Goal: Task Accomplishment & Management: Manage account settings

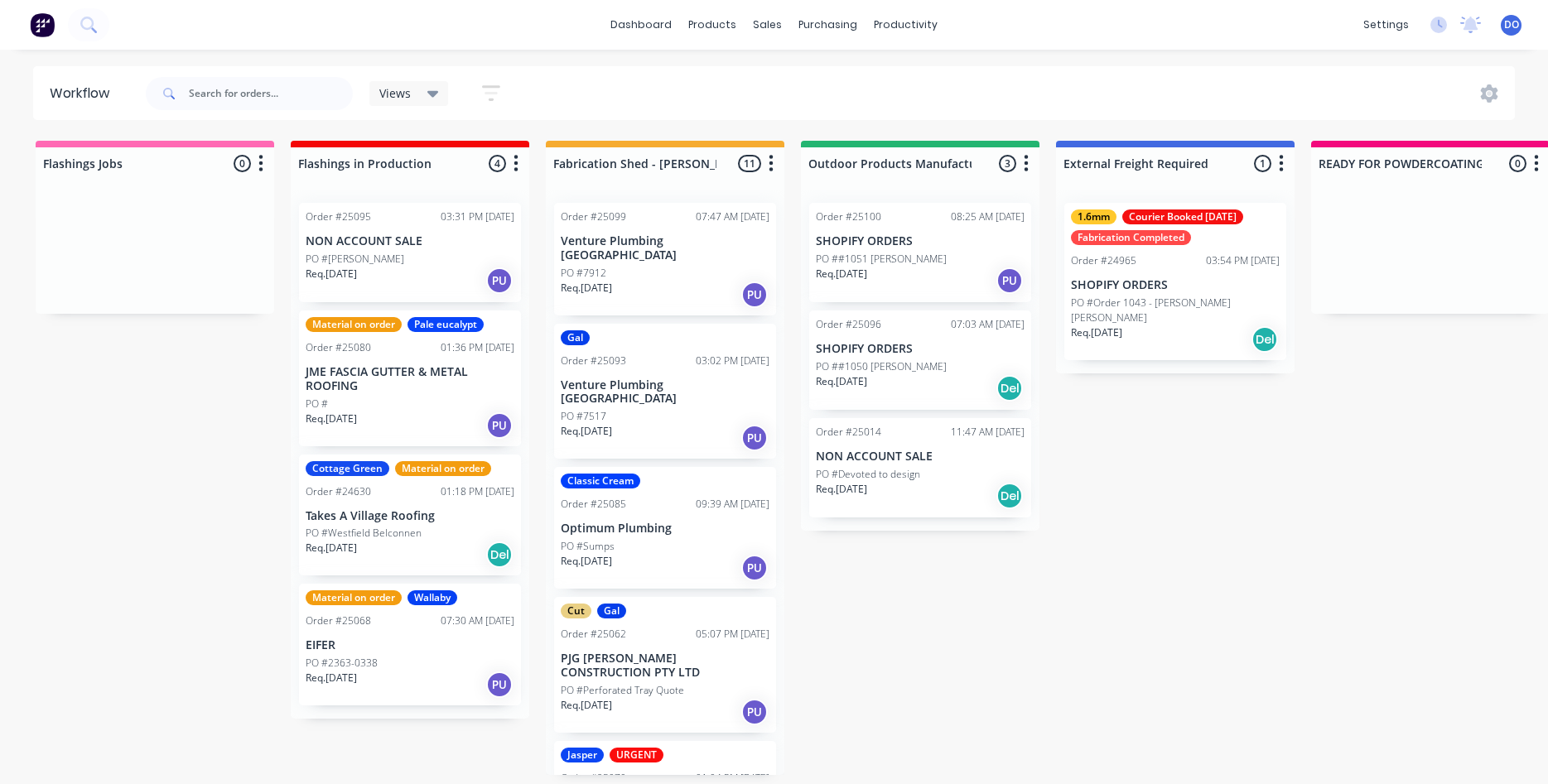
scroll to position [756, 0]
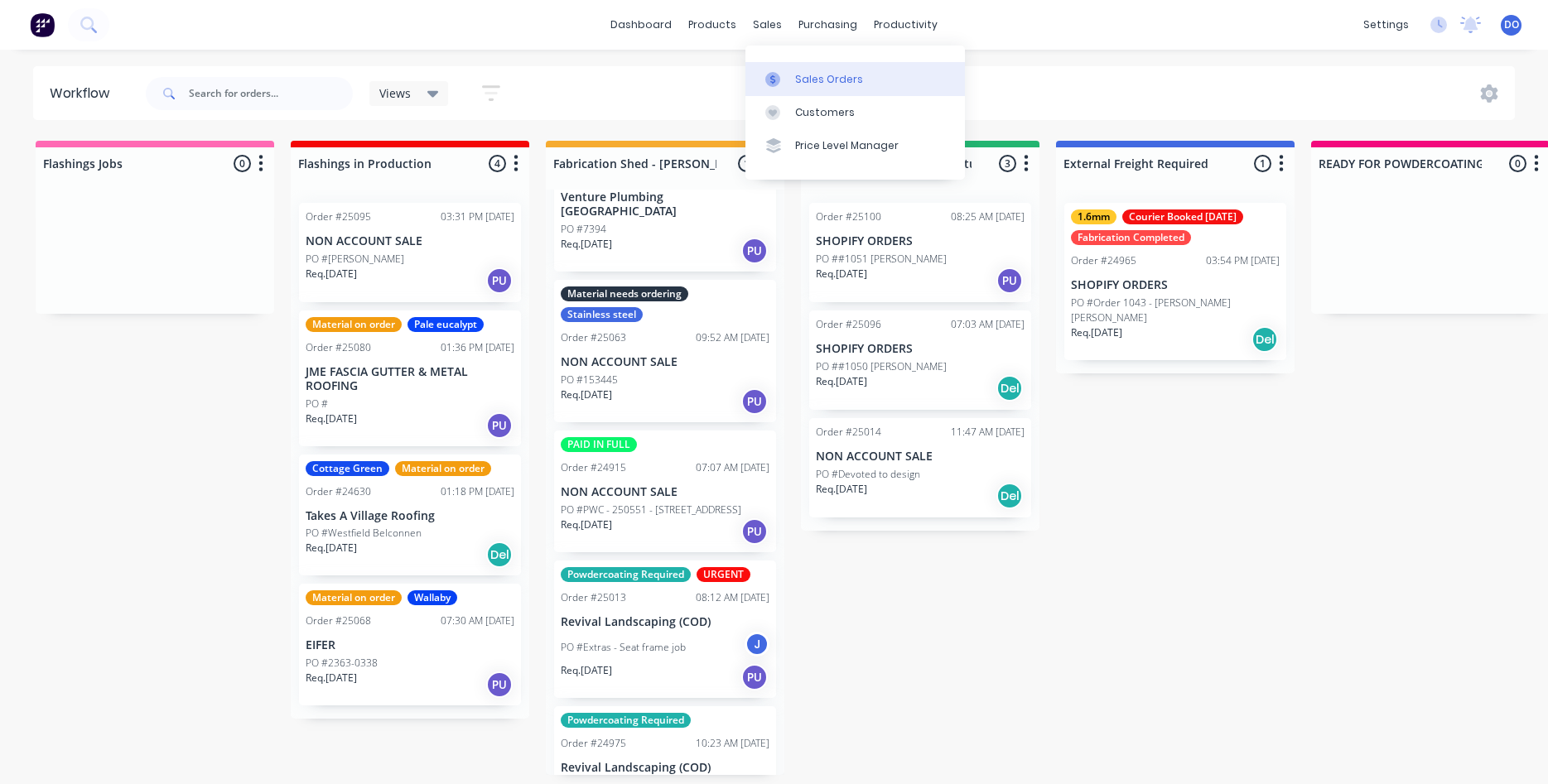
click at [814, 83] on div "Sales Orders" at bounding box center [829, 79] width 68 height 15
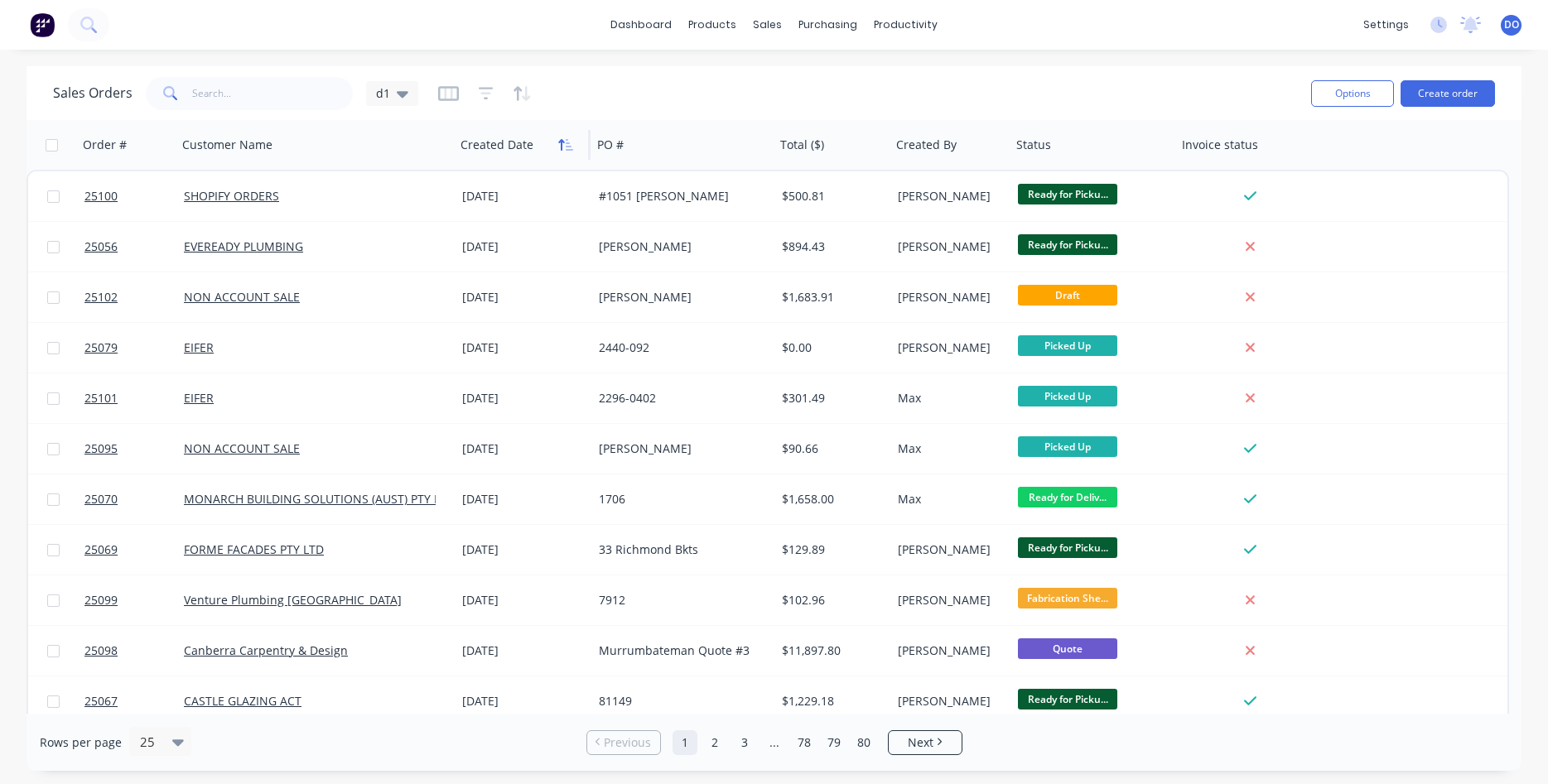
click at [564, 143] on icon "button" at bounding box center [565, 144] width 15 height 13
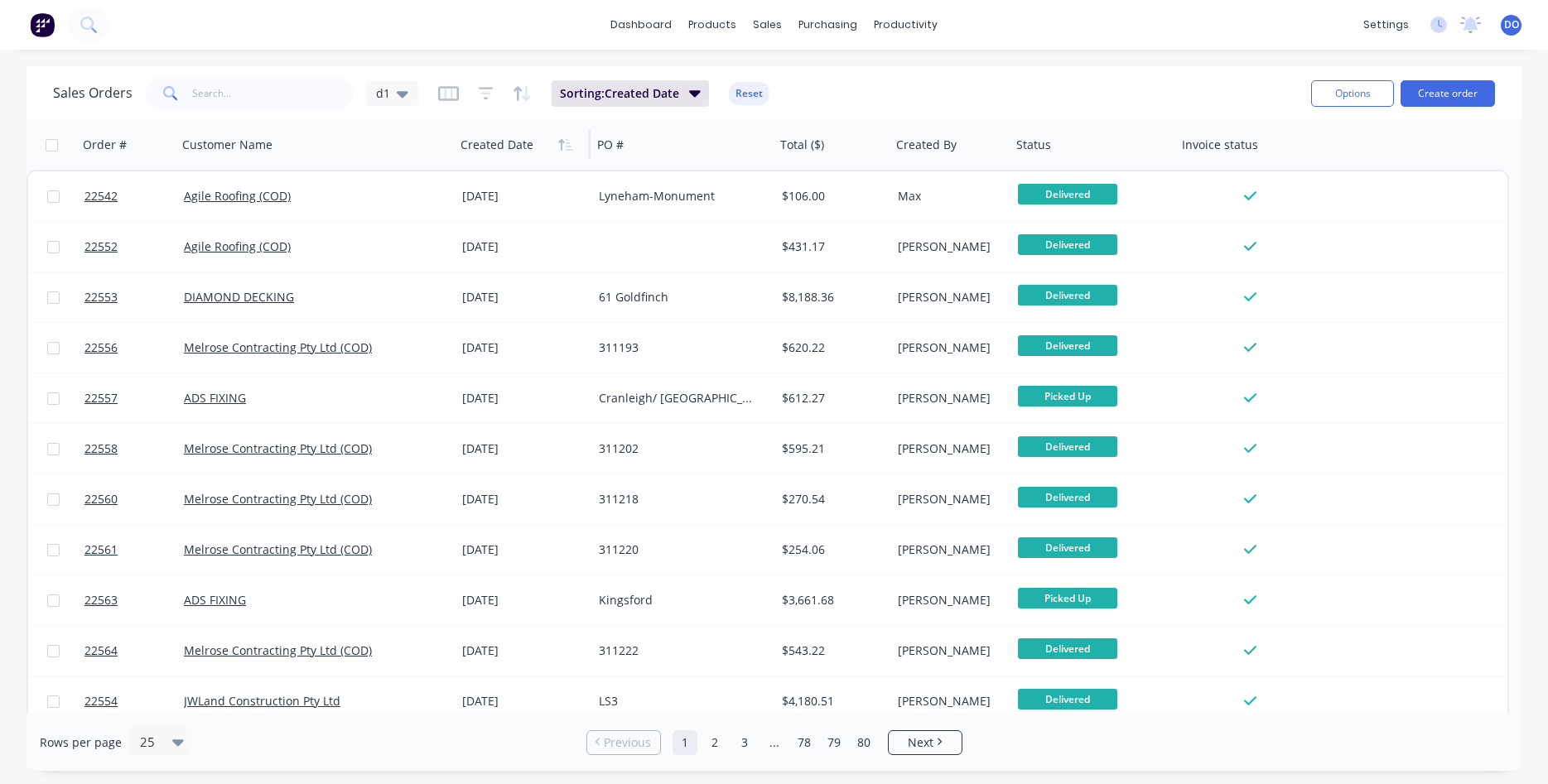
click at [564, 143] on icon "button" at bounding box center [565, 144] width 15 height 13
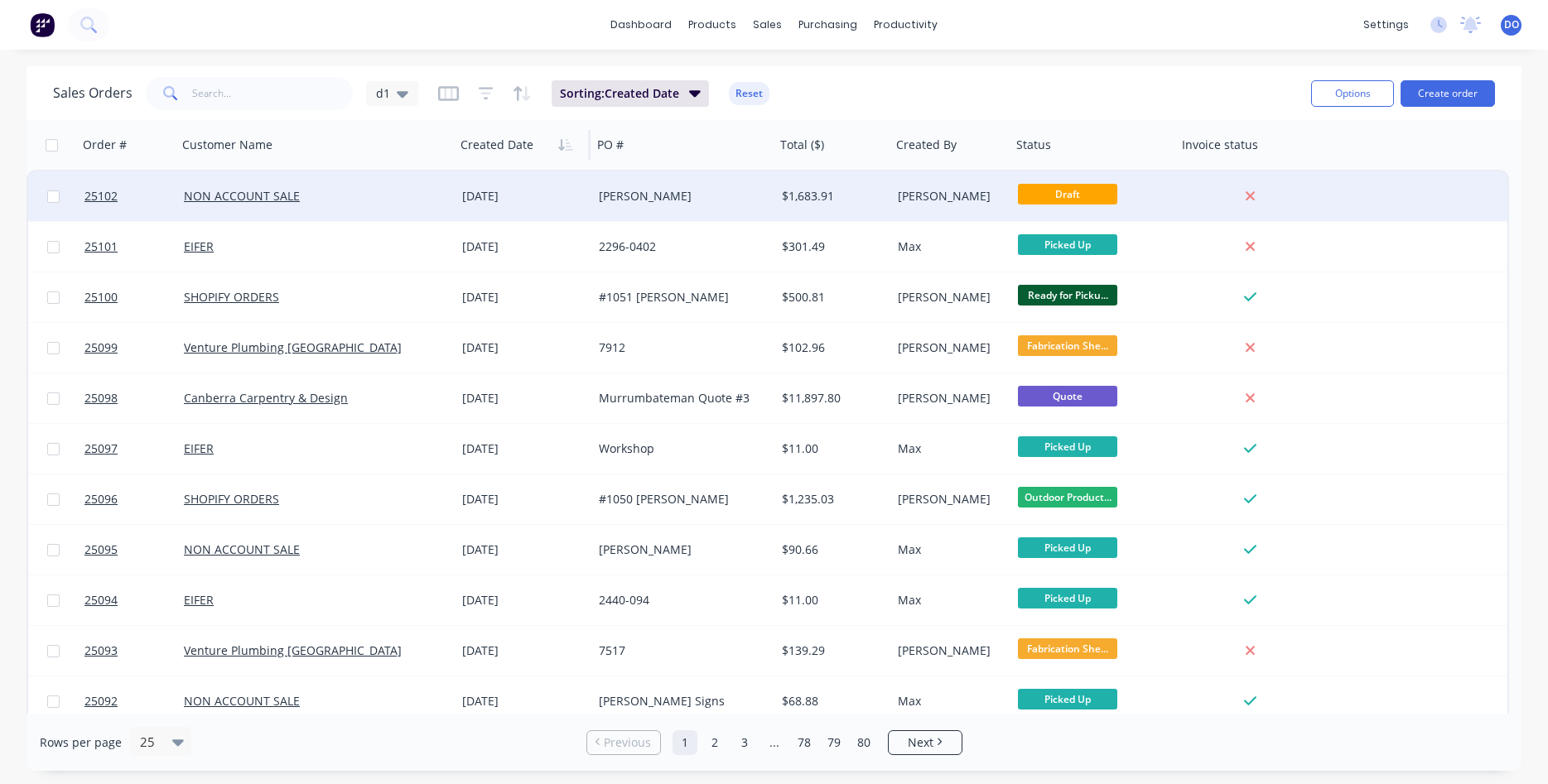
click at [516, 195] on div "[DATE]" at bounding box center [523, 196] width 124 height 17
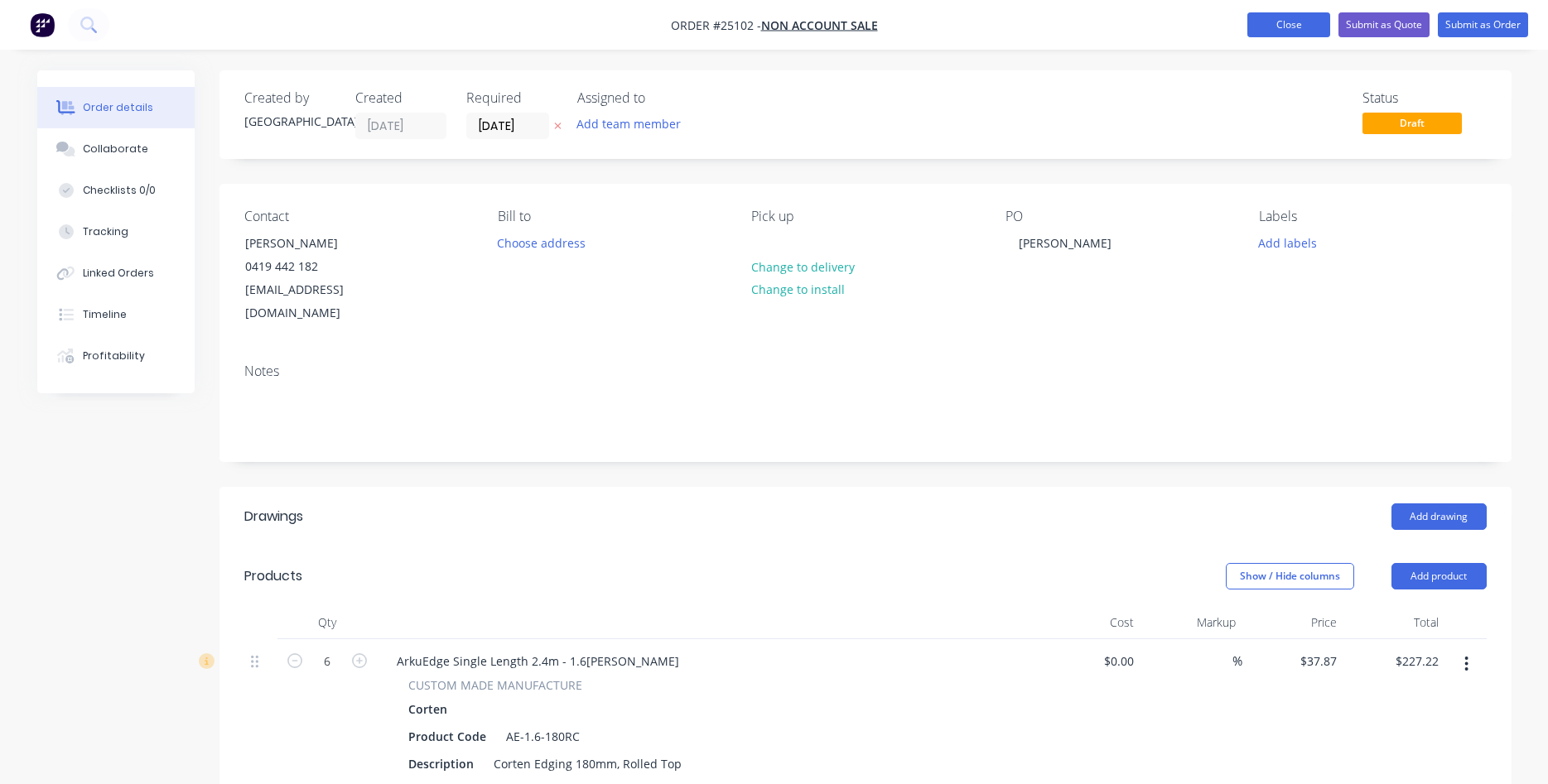
click at [1292, 20] on button "Close" at bounding box center [1288, 25] width 83 height 25
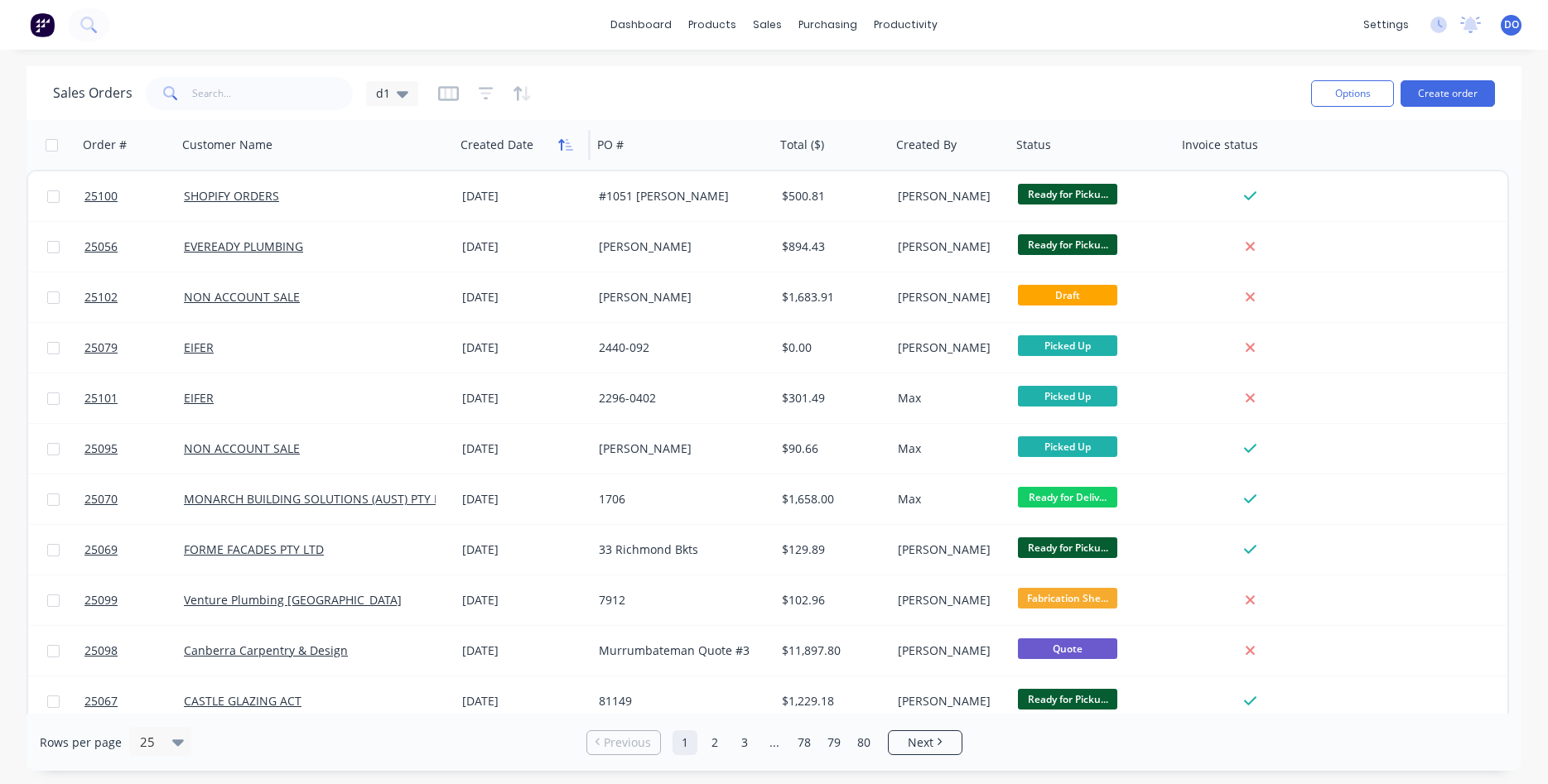
click at [567, 144] on icon "button" at bounding box center [569, 144] width 7 height 12
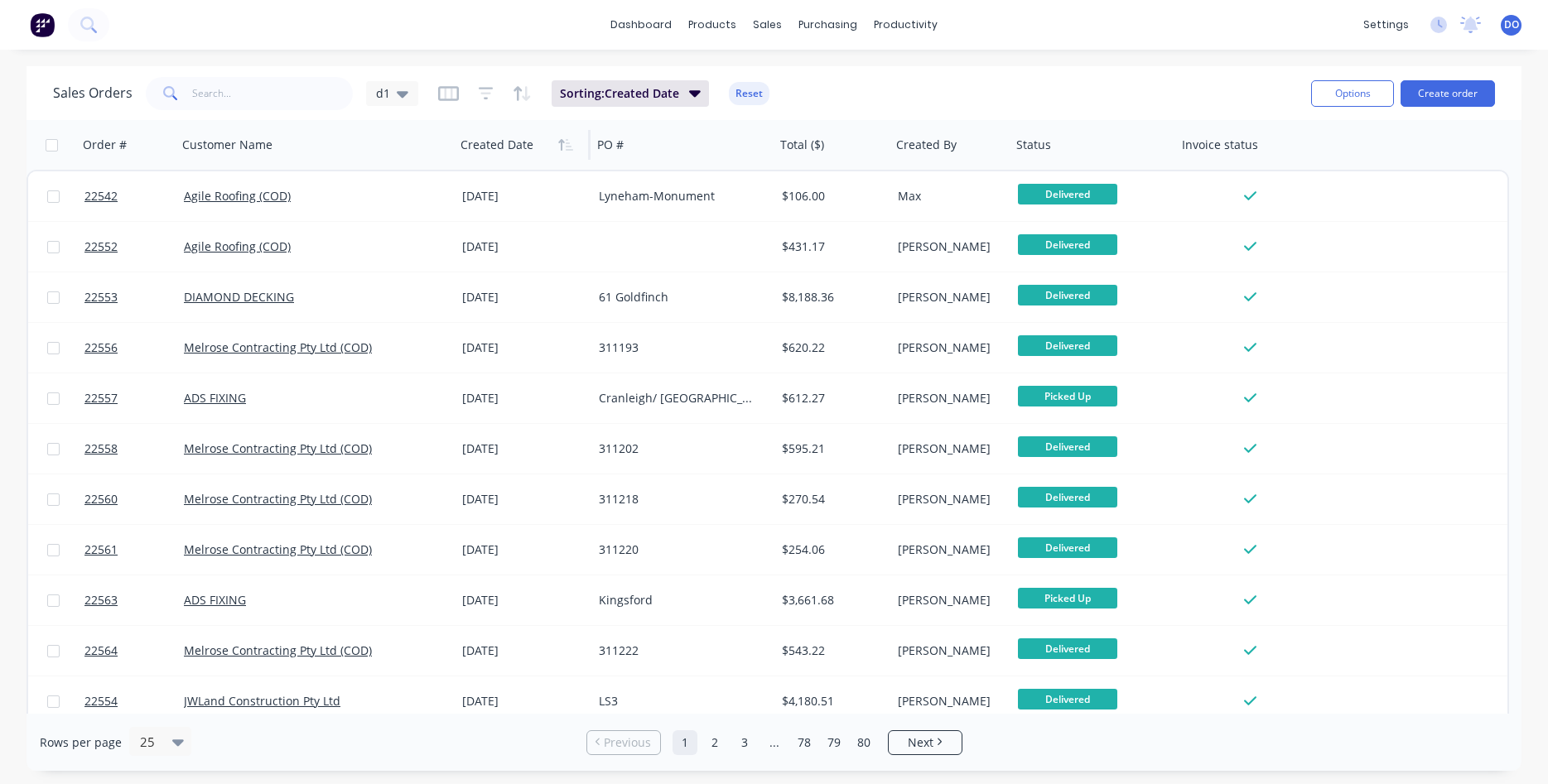
click at [567, 144] on icon "button" at bounding box center [569, 144] width 7 height 12
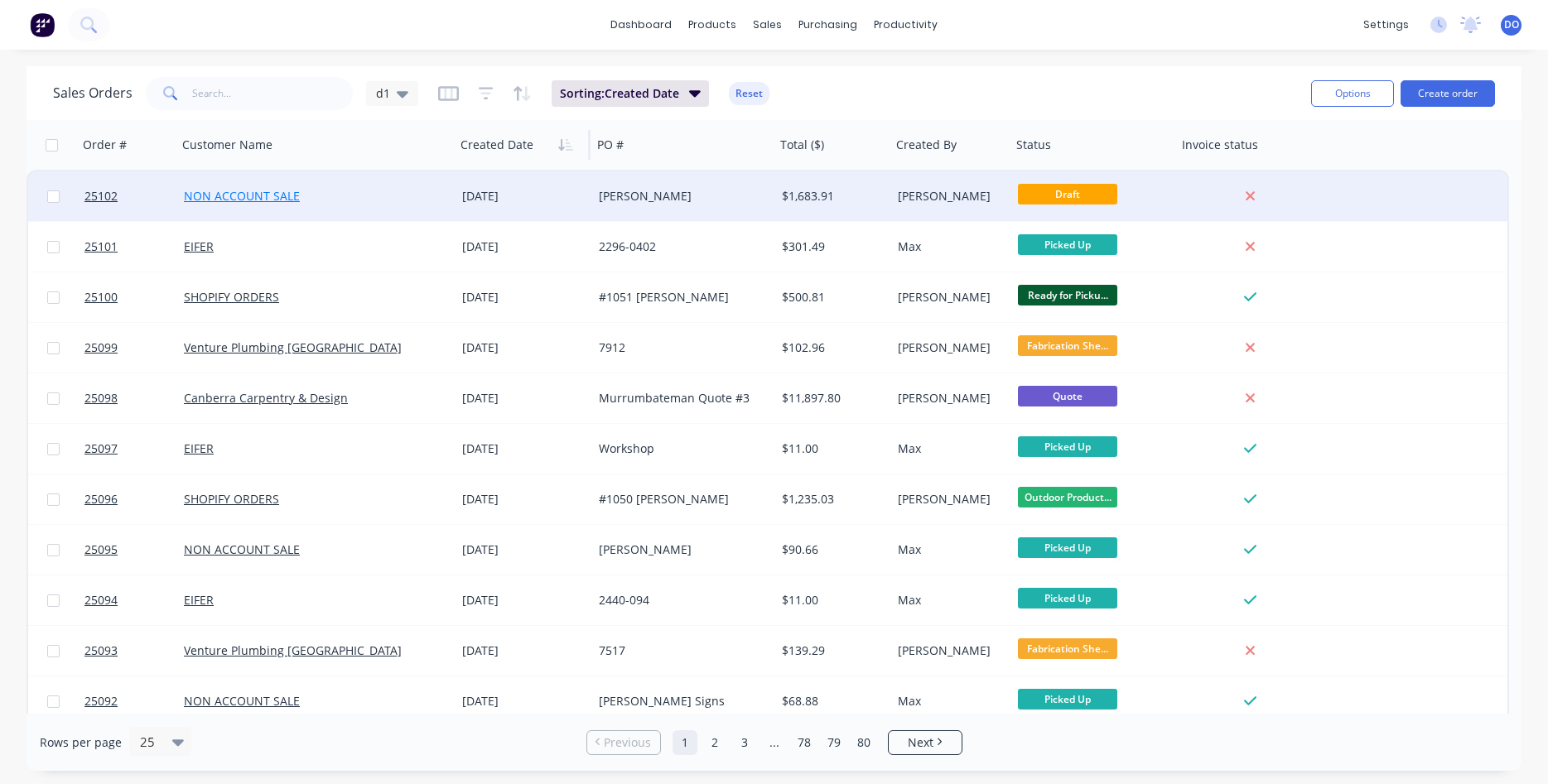
click at [241, 199] on link "NON ACCOUNT SALE" at bounding box center [242, 196] width 116 height 16
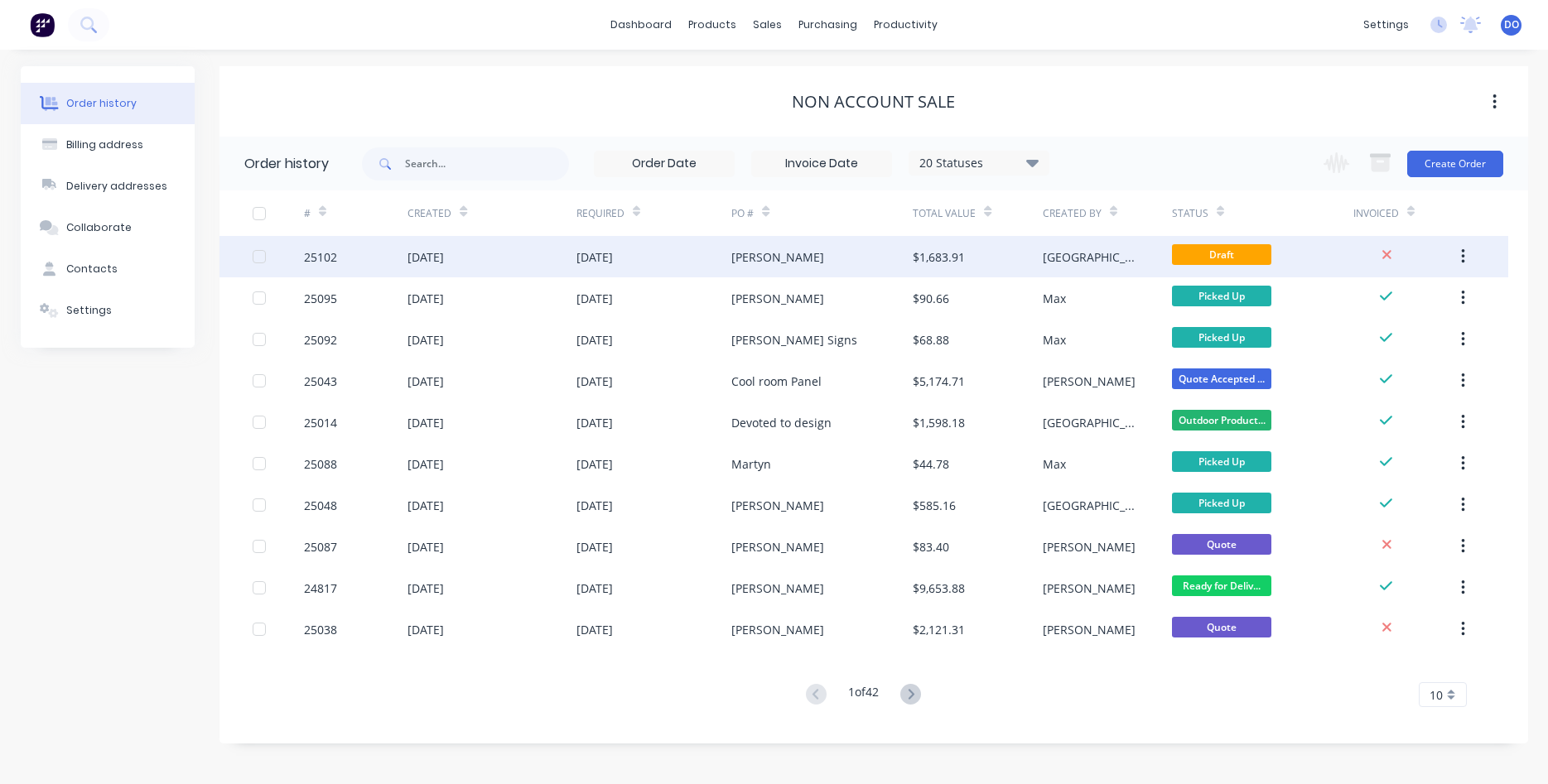
click at [596, 258] on div "[DATE]" at bounding box center [595, 257] width 36 height 18
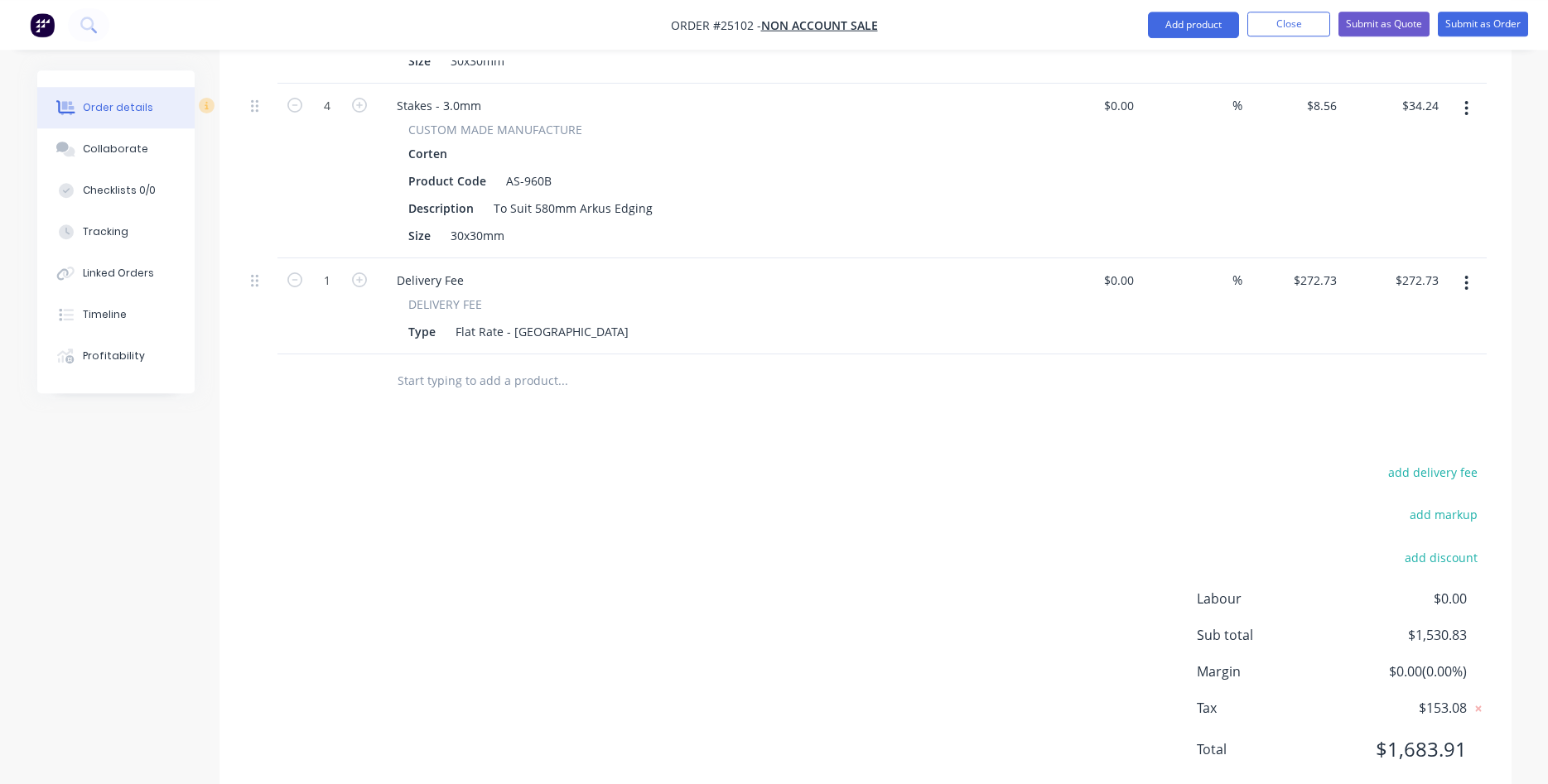
scroll to position [1658, 0]
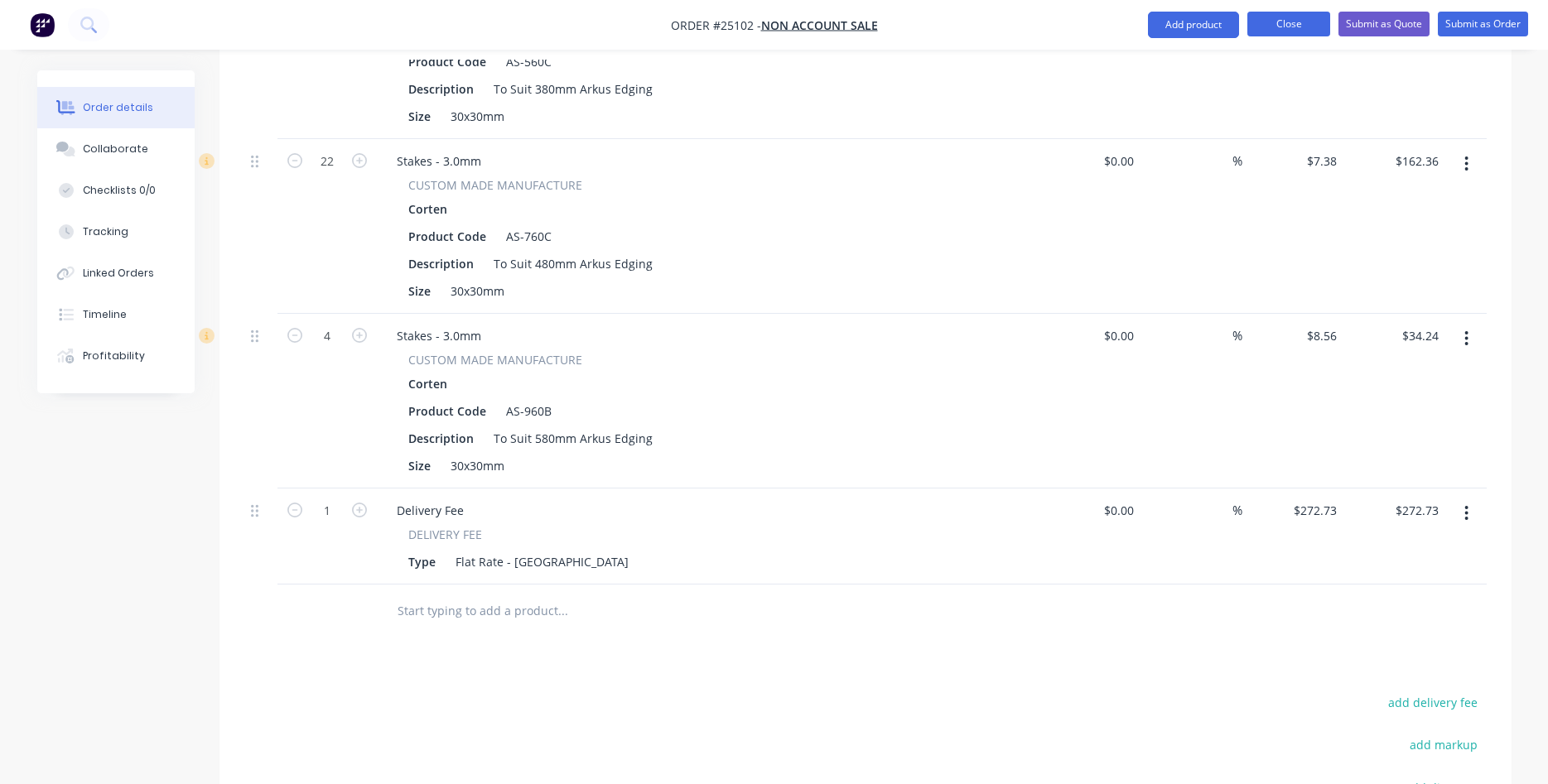
click at [1292, 22] on button "Close" at bounding box center [1288, 24] width 83 height 25
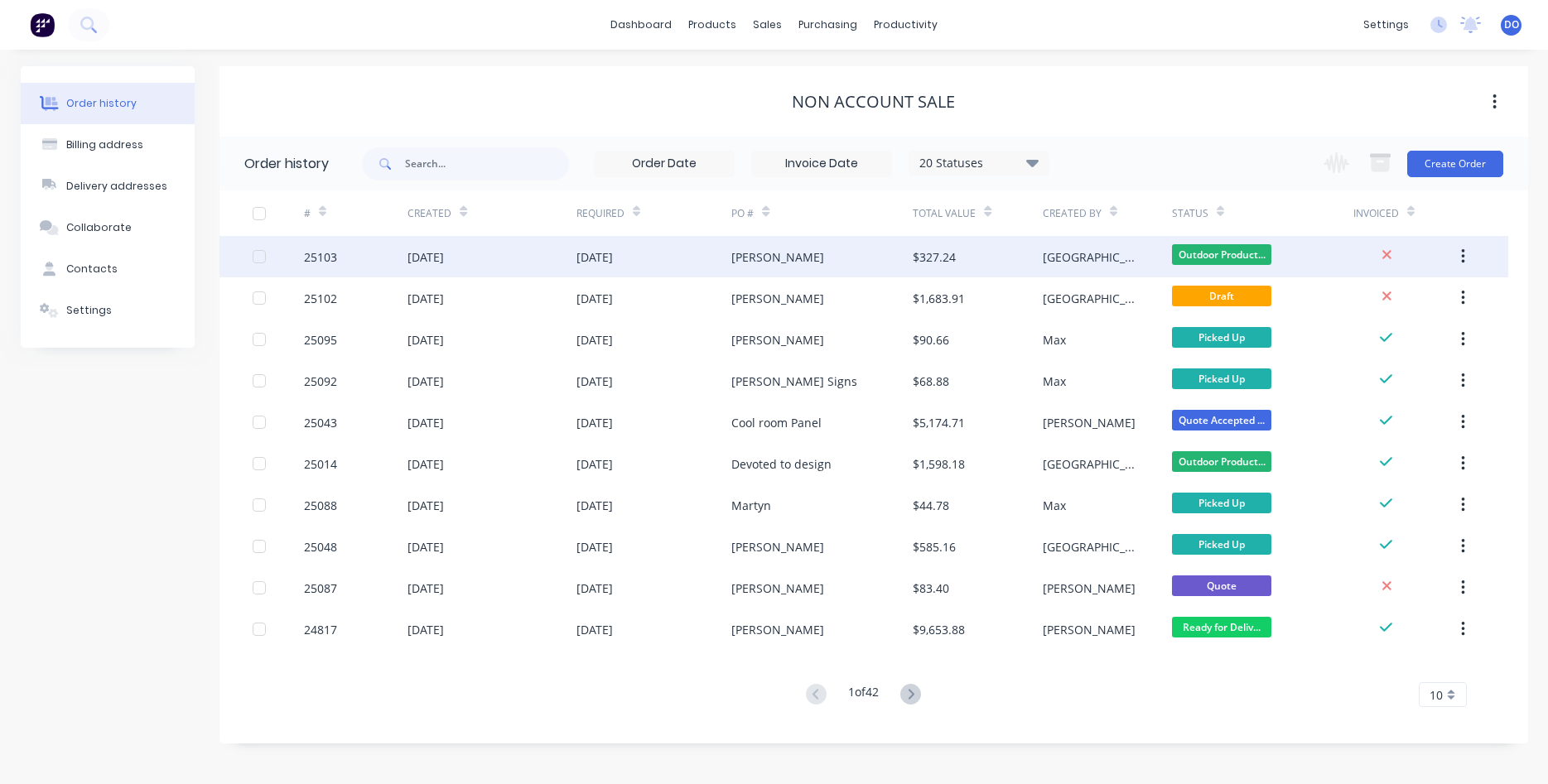
click at [780, 256] on div "[PERSON_NAME]" at bounding box center [778, 257] width 93 height 18
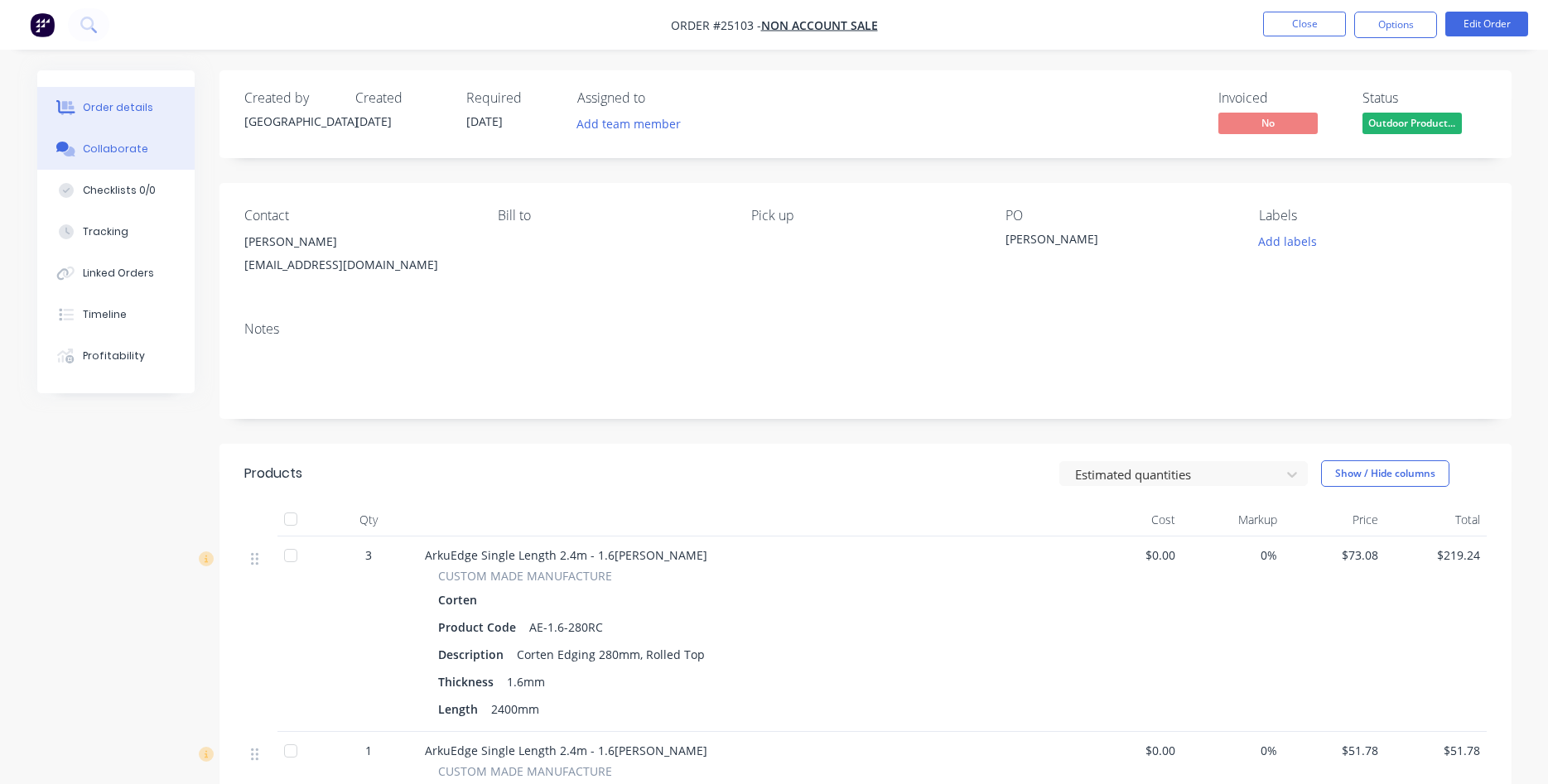
click at [125, 152] on div "Collaborate" at bounding box center [116, 149] width 66 height 15
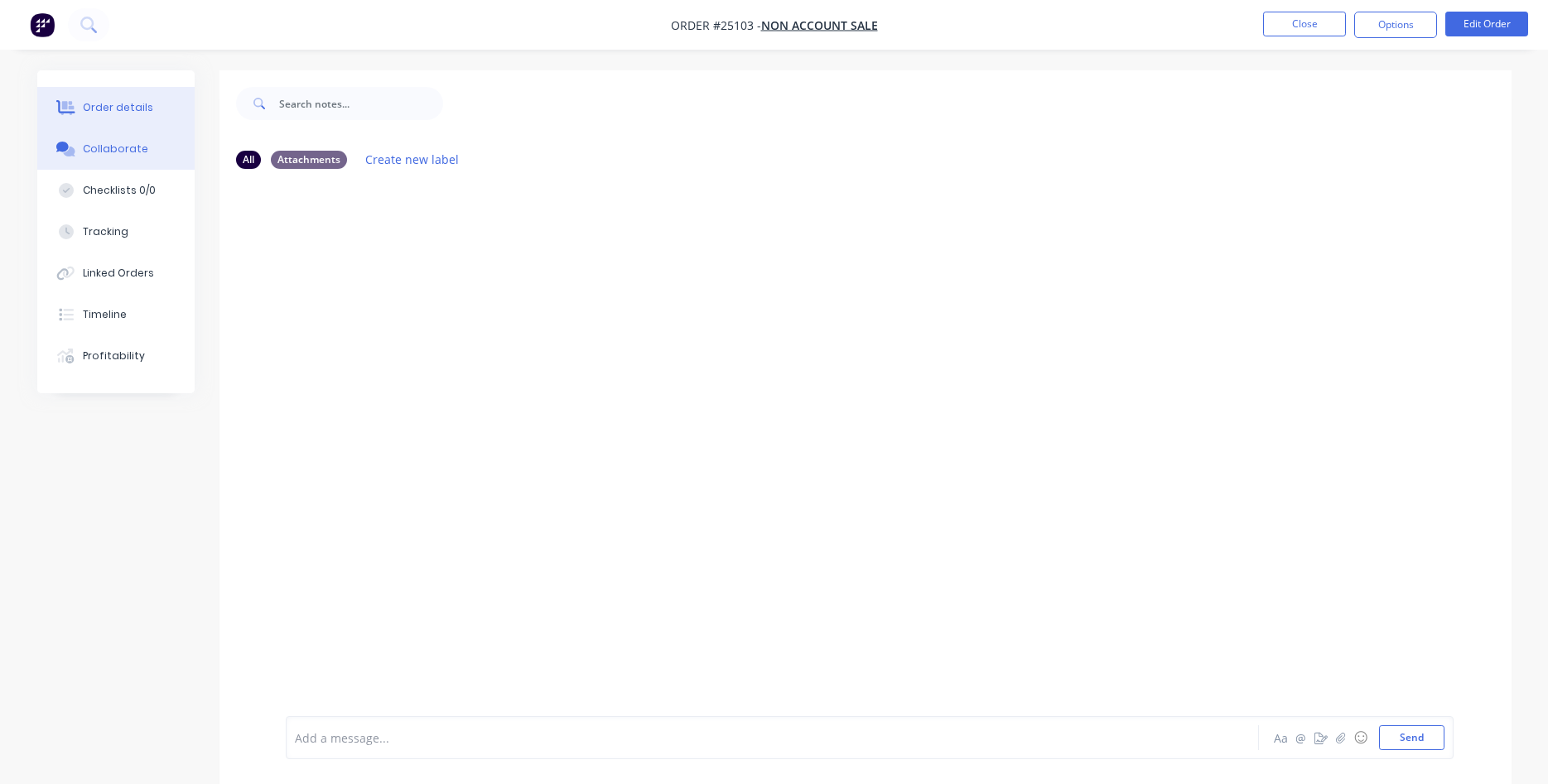
click at [137, 107] on div "Order details" at bounding box center [118, 108] width 70 height 15
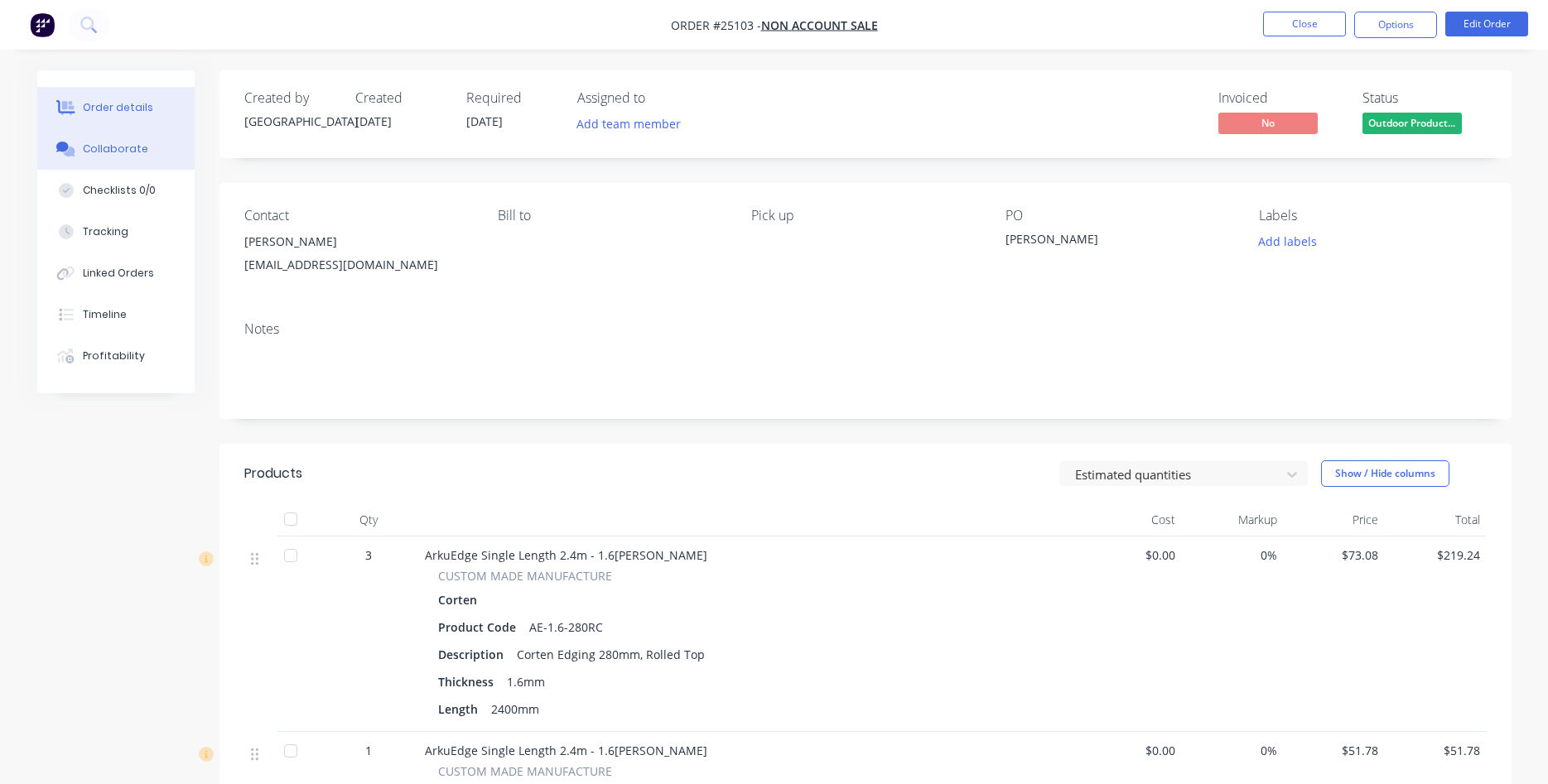
click at [135, 145] on div "Collaborate" at bounding box center [116, 149] width 66 height 15
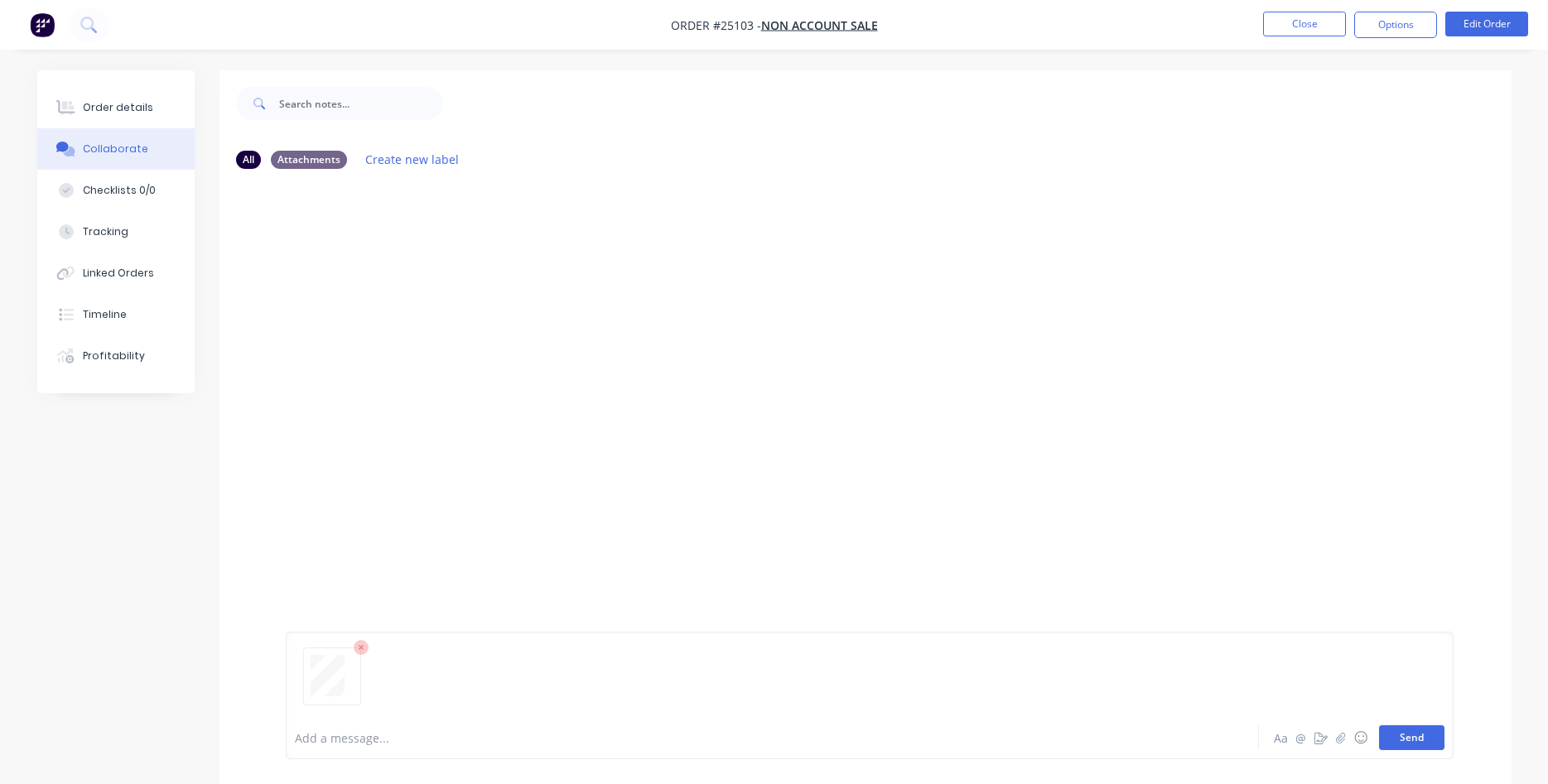
click at [1405, 740] on button "Send" at bounding box center [1412, 738] width 66 height 25
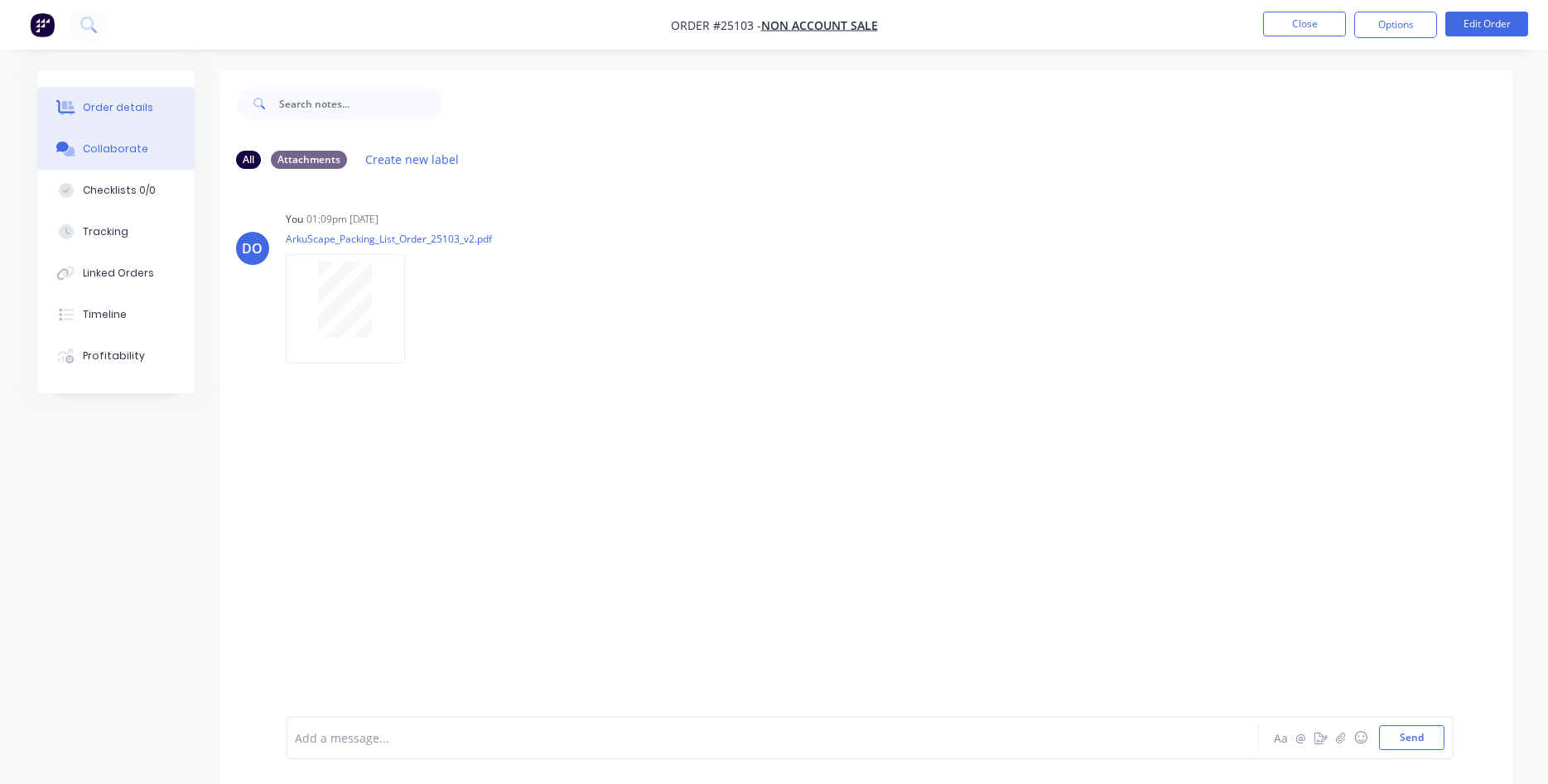
click at [132, 100] on button "Order details" at bounding box center [116, 108] width 158 height 42
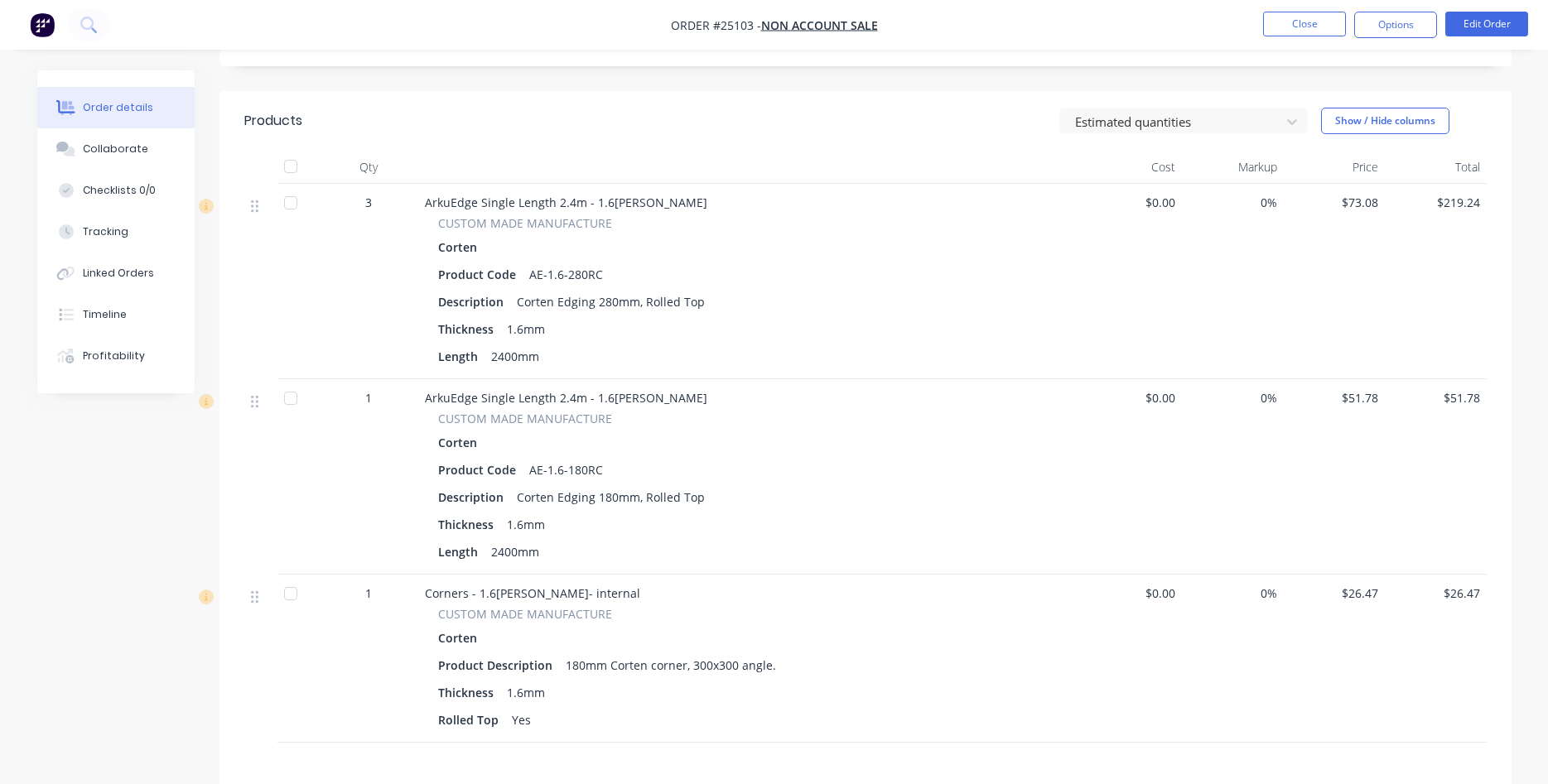
scroll to position [15, 0]
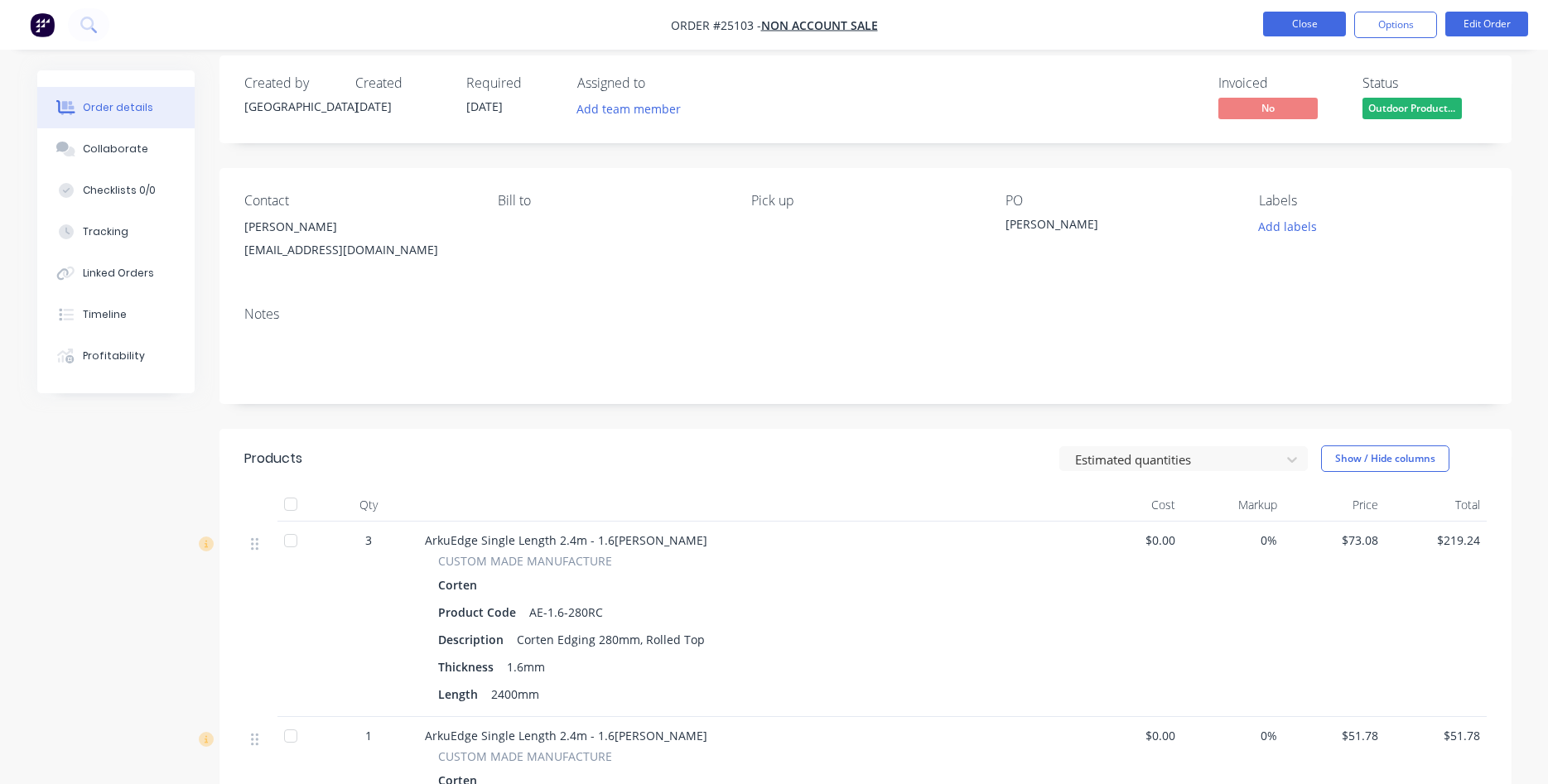
click at [1318, 22] on button "Close" at bounding box center [1304, 24] width 83 height 25
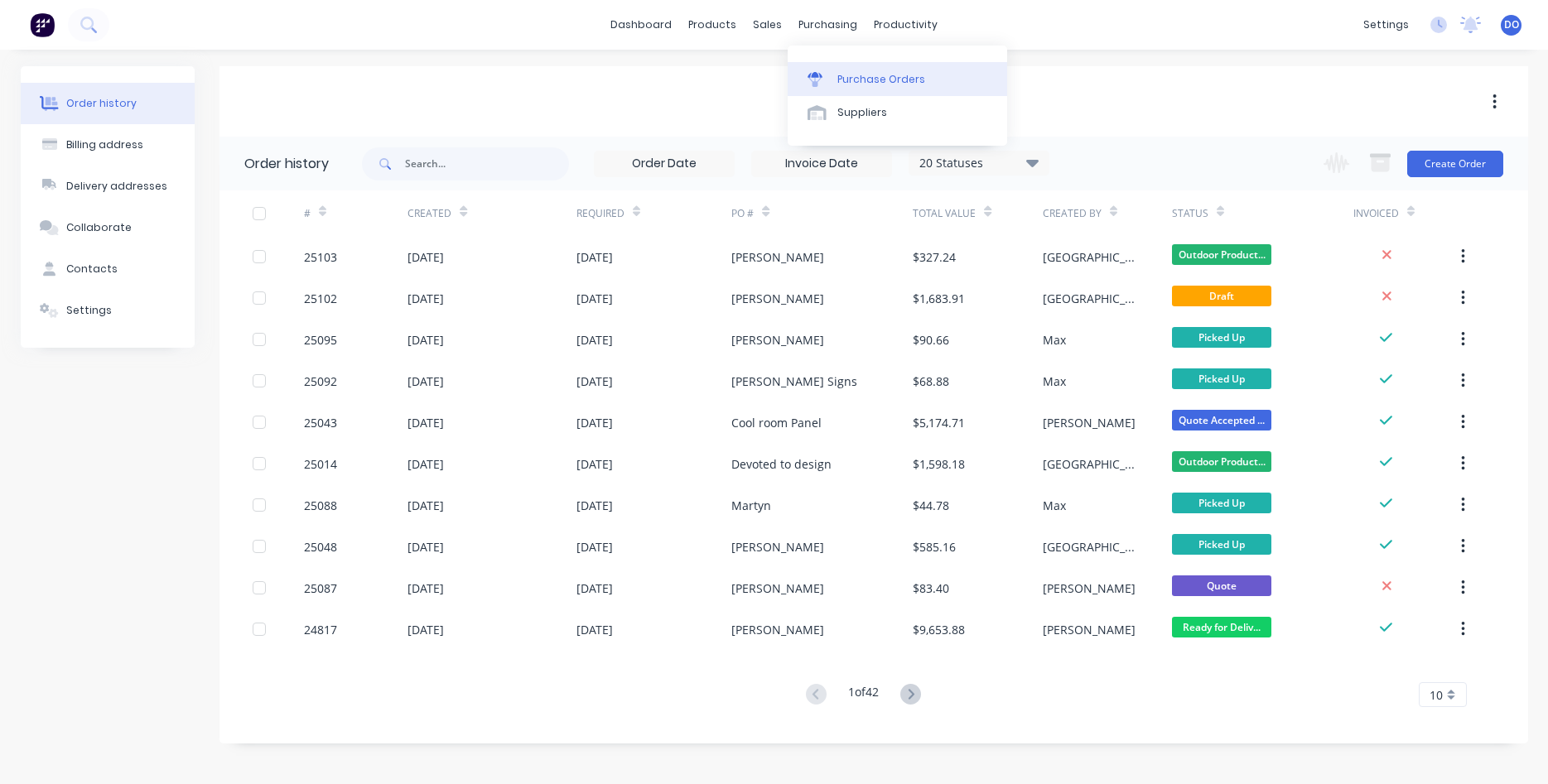
click at [871, 78] on div "Purchase Orders" at bounding box center [881, 79] width 88 height 15
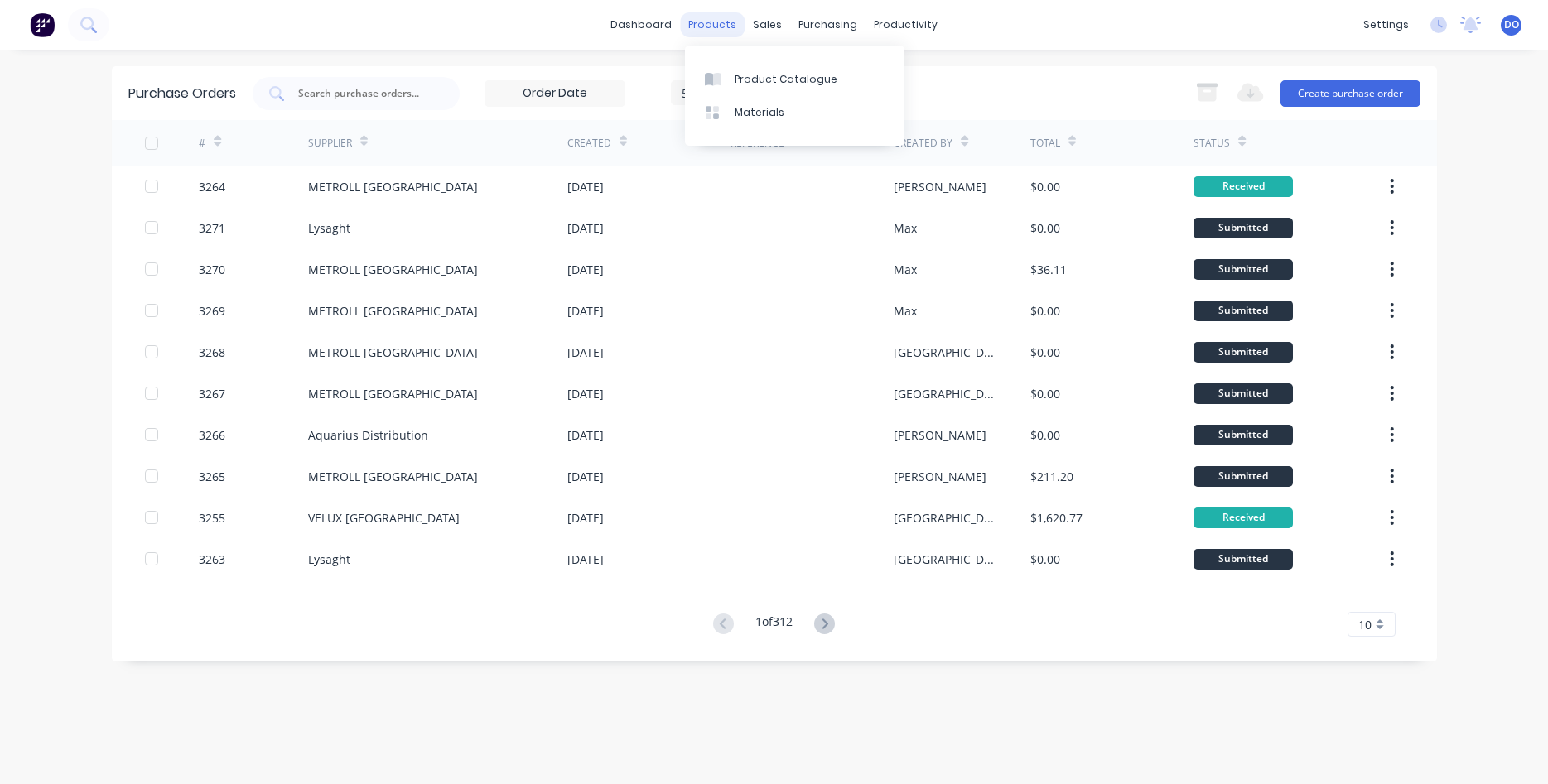
click at [700, 21] on div "products" at bounding box center [712, 25] width 65 height 25
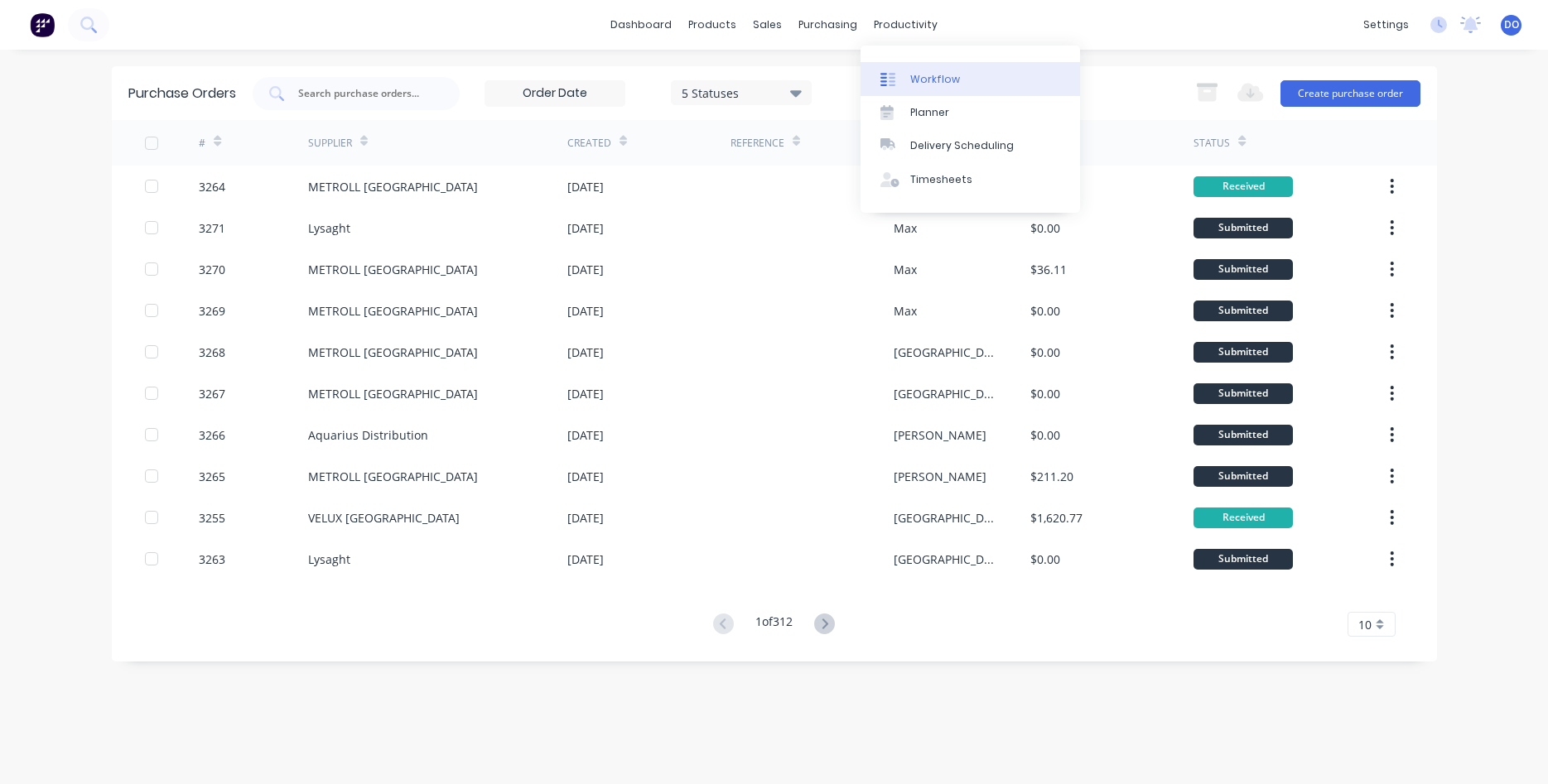
click at [911, 79] on div "Workflow" at bounding box center [936, 79] width 50 height 15
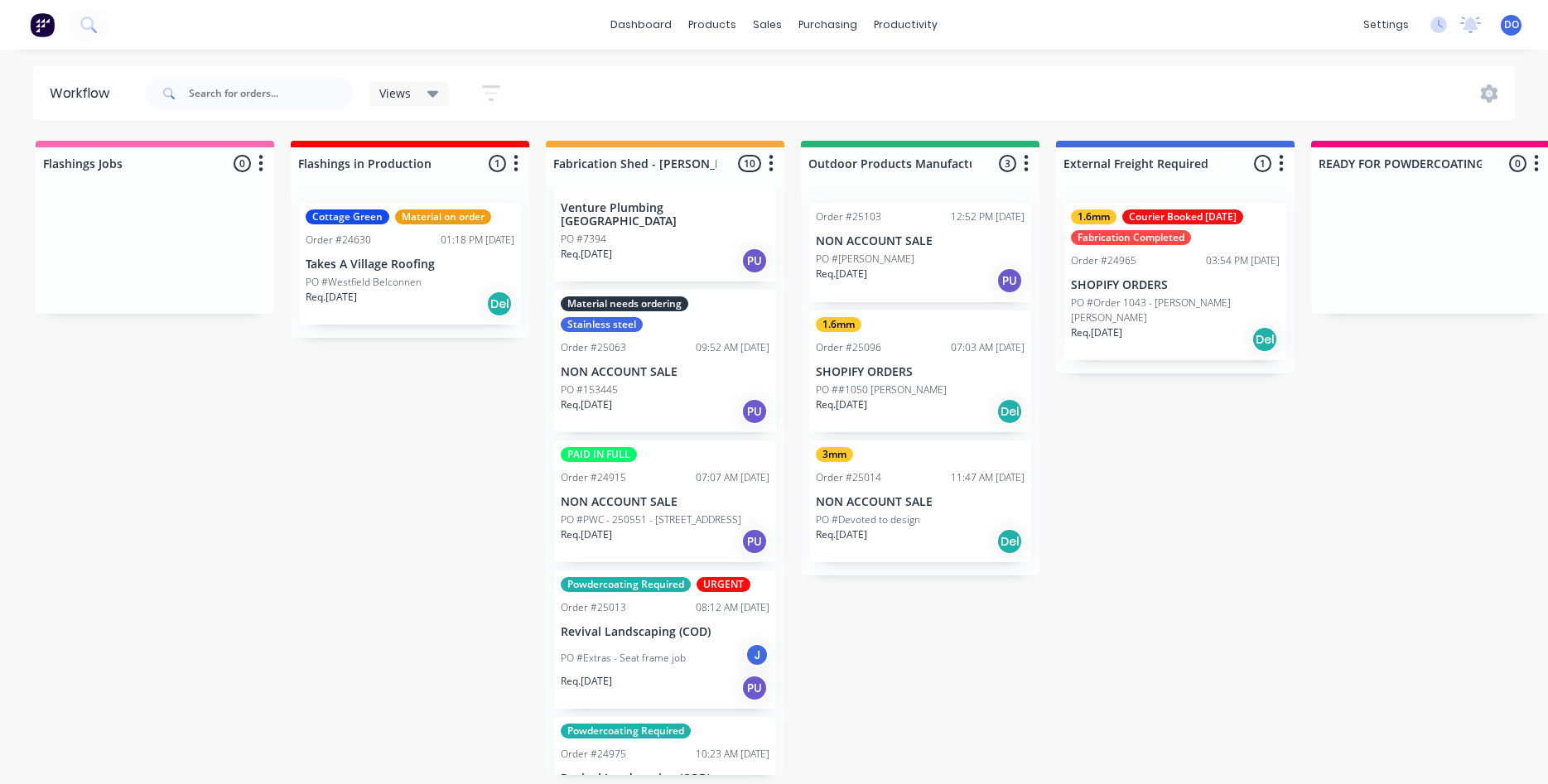
scroll to position [660, 0]
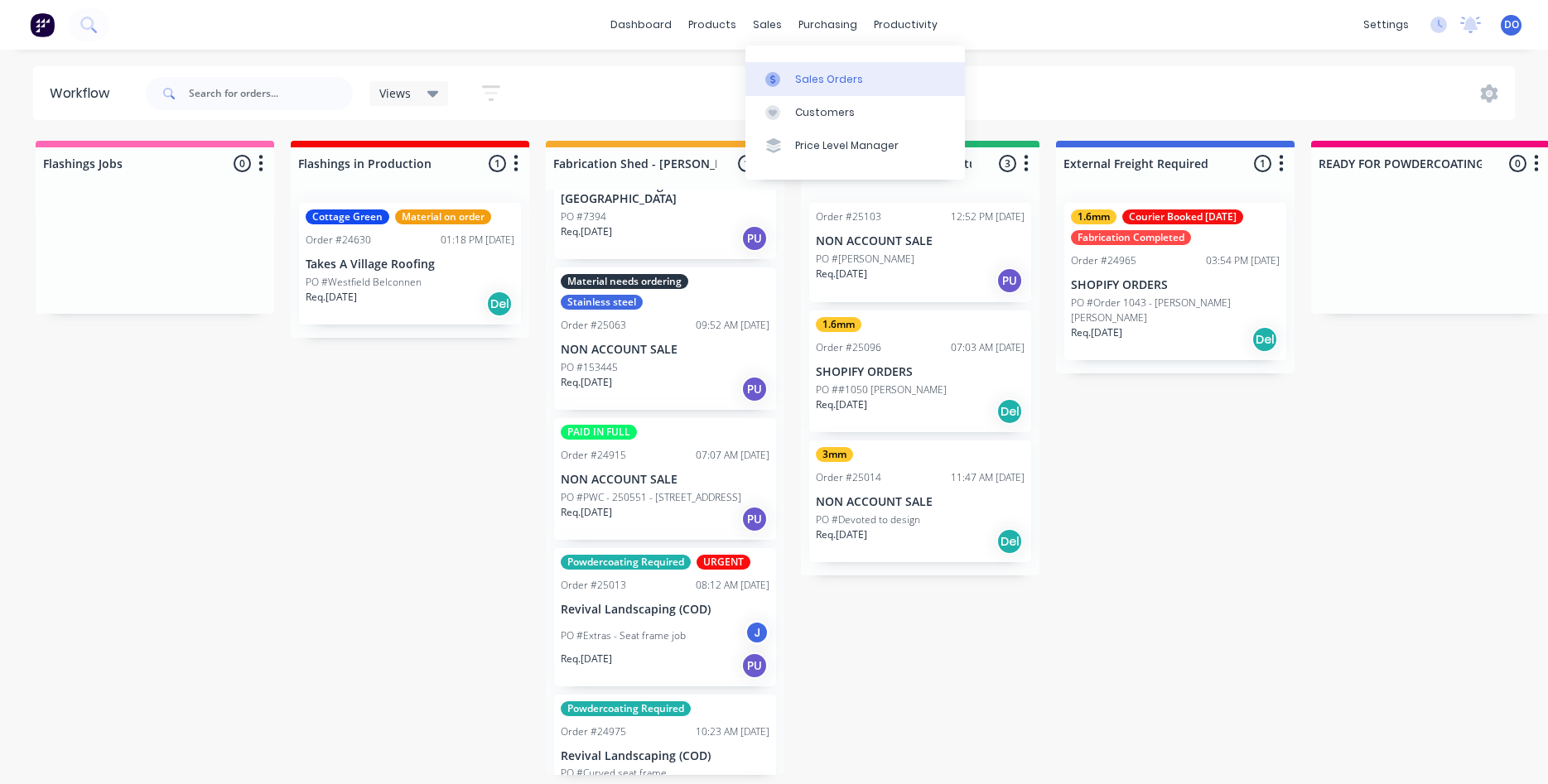
click at [806, 75] on div "Sales Orders" at bounding box center [829, 79] width 68 height 15
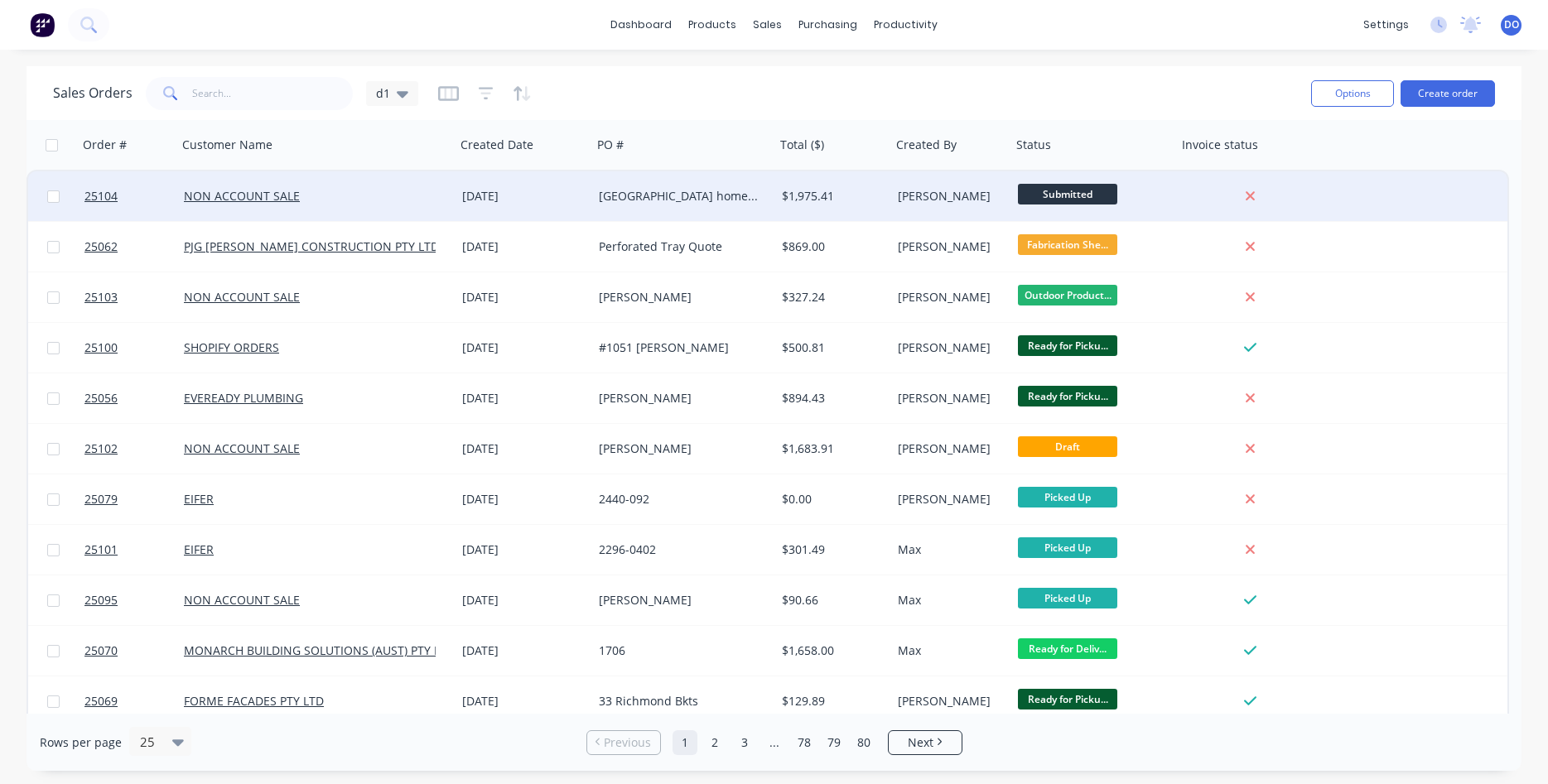
click at [661, 196] on div "Canberra home Maintenance" at bounding box center [679, 196] width 161 height 17
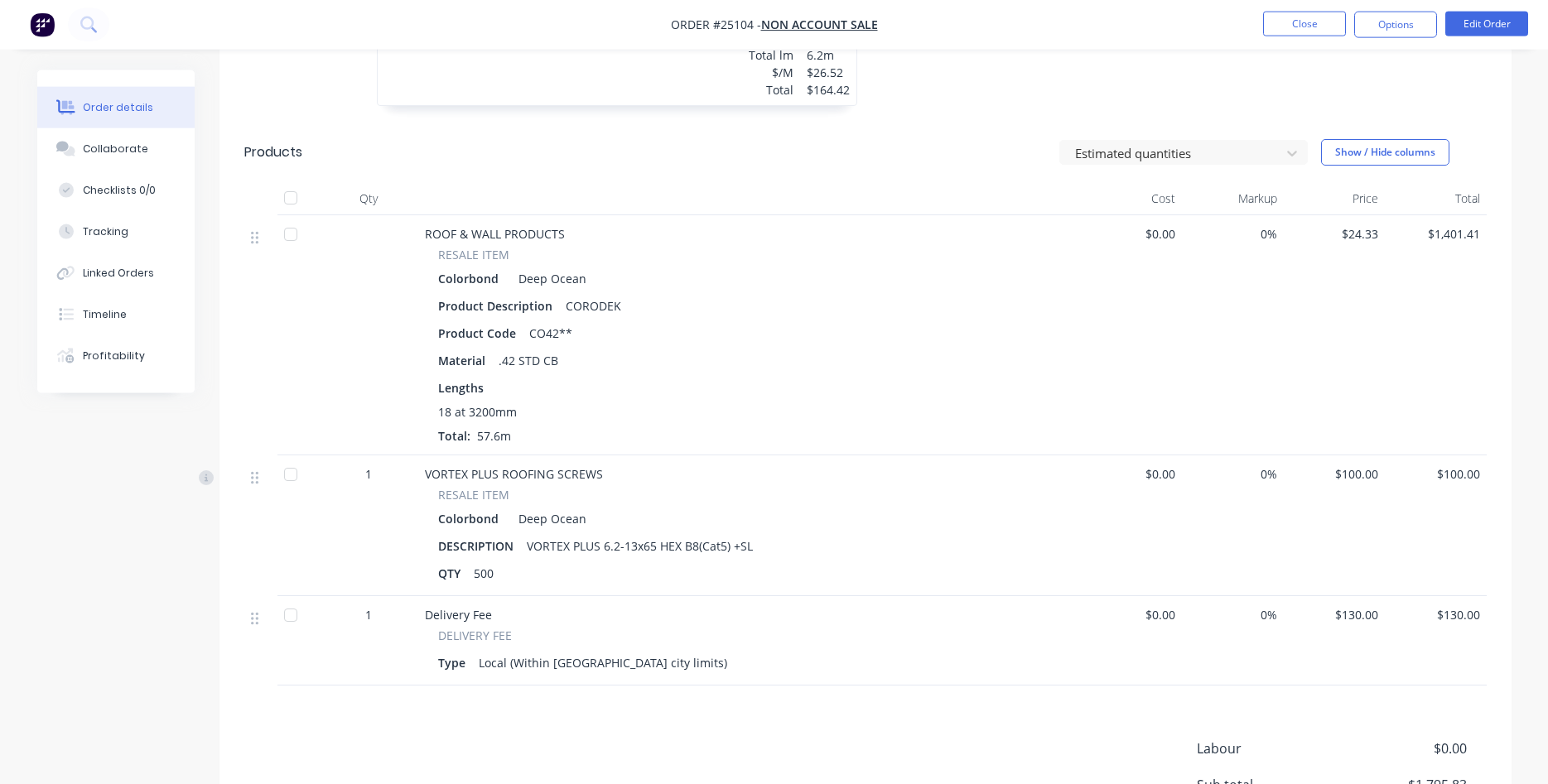
scroll to position [675, 0]
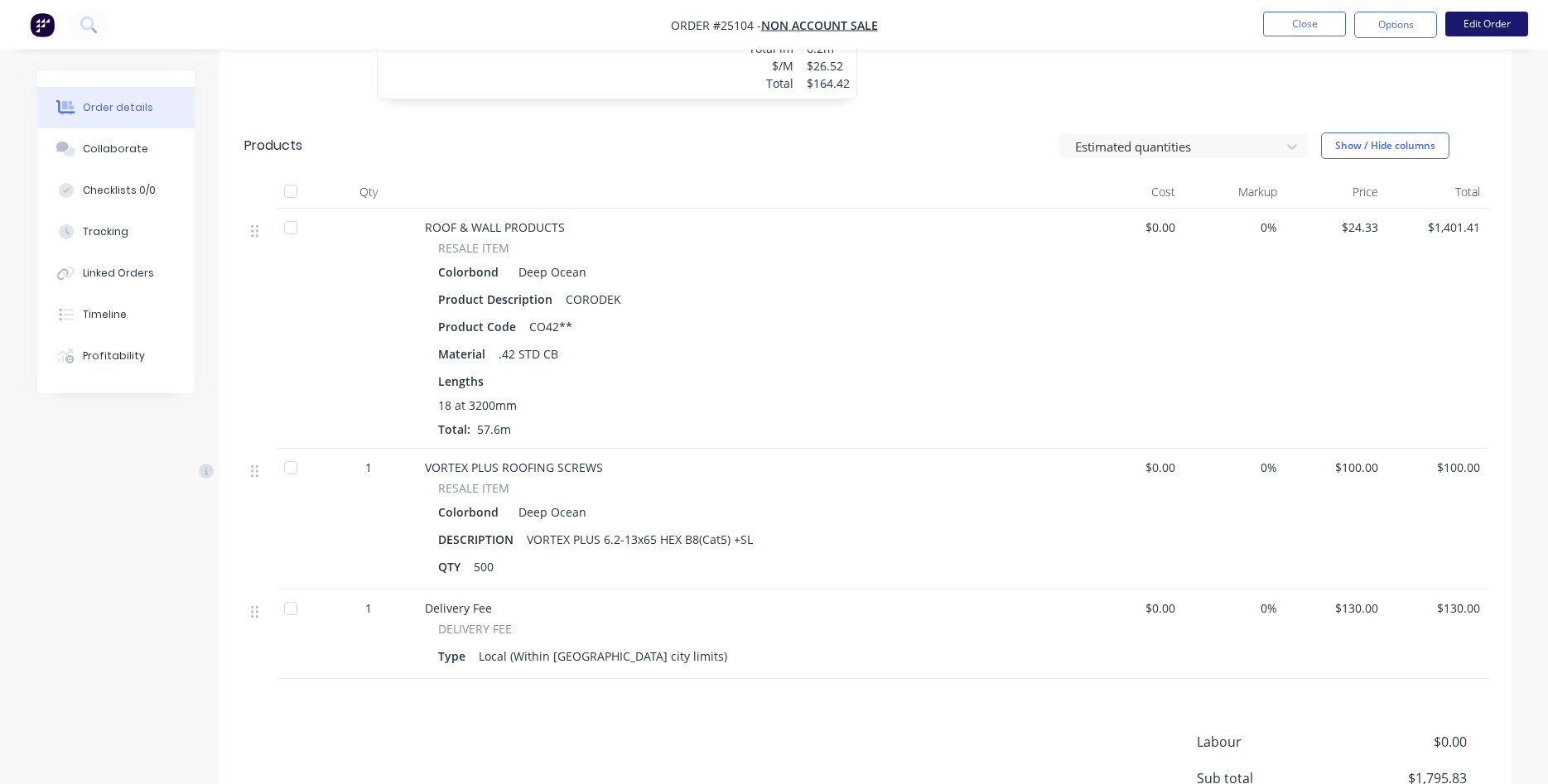
click at [1482, 22] on button "Edit Order" at bounding box center [1487, 24] width 83 height 25
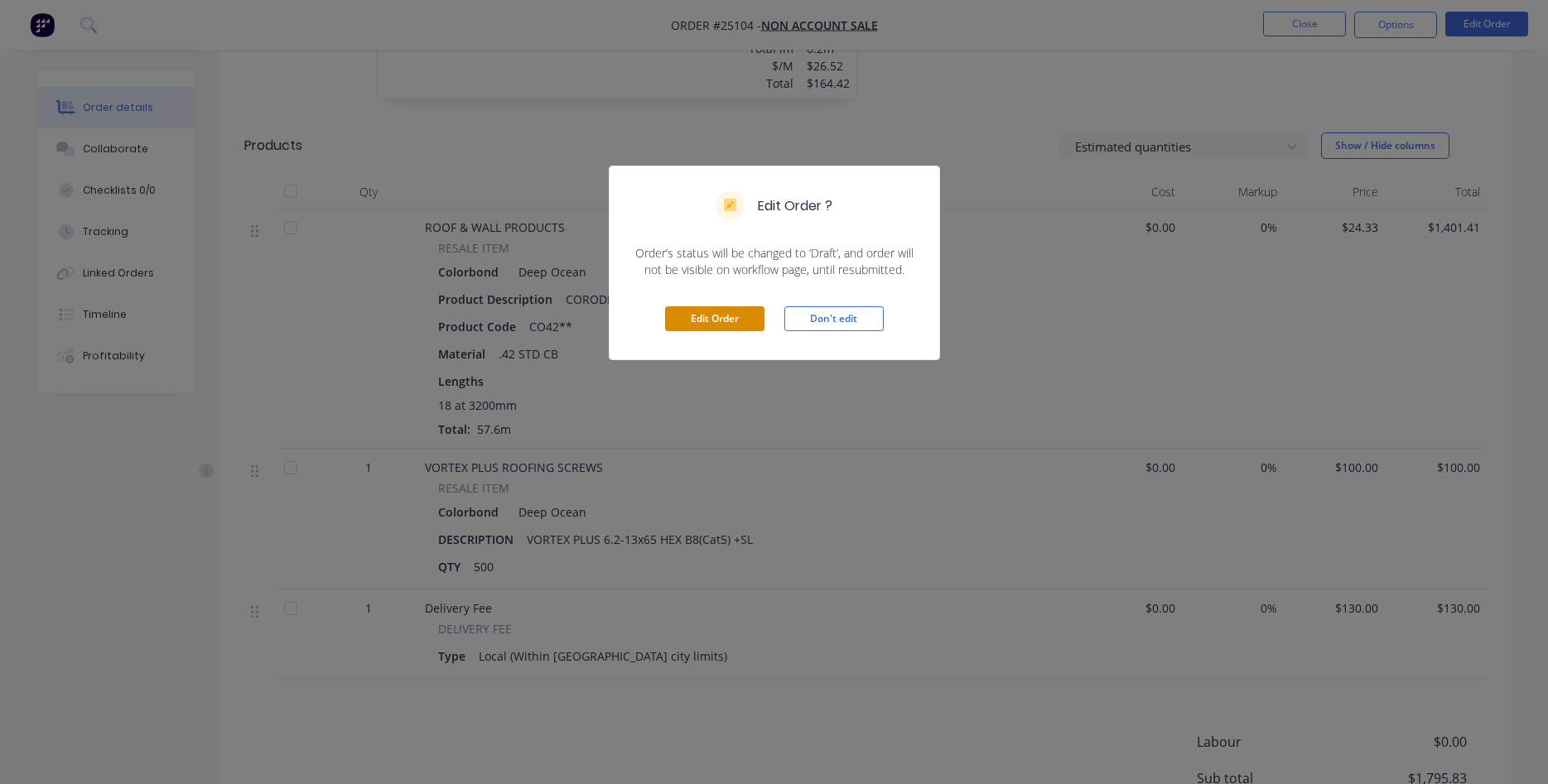
click at [709, 320] on button "Edit Order" at bounding box center [715, 319] width 100 height 25
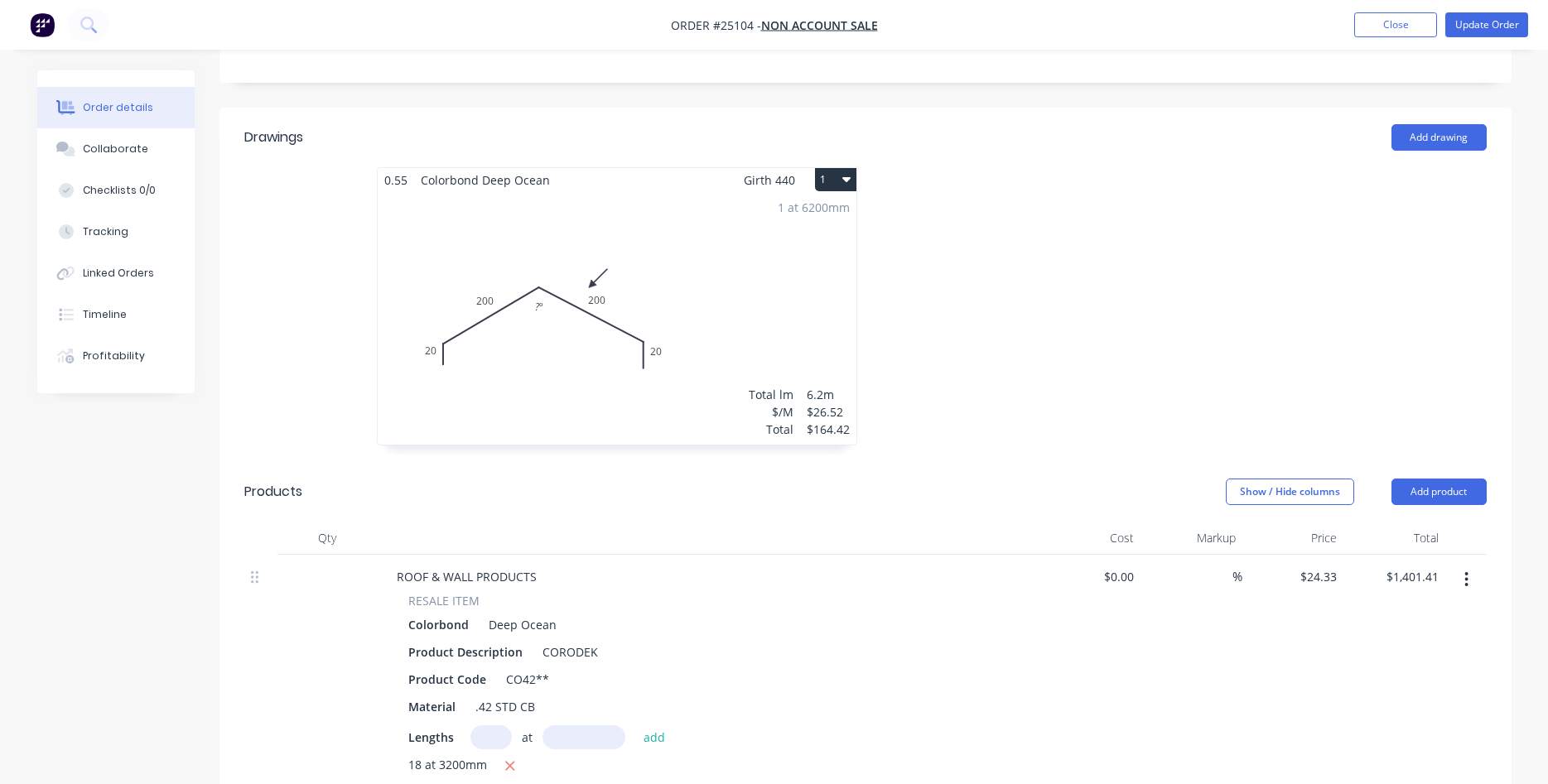
scroll to position [591, 0]
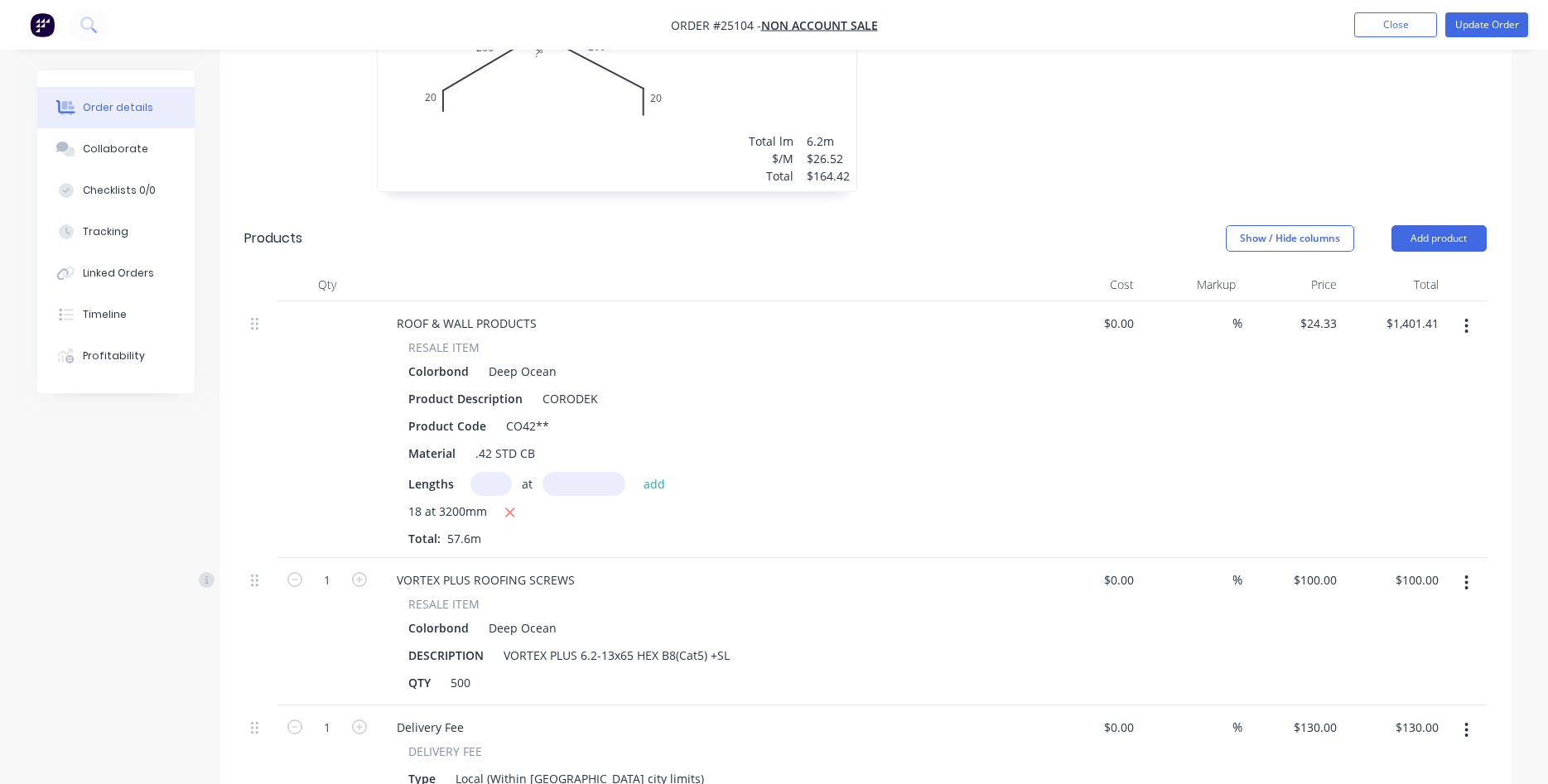
click at [1464, 327] on button "button" at bounding box center [1466, 326] width 39 height 29
click at [1371, 374] on div "Edit" at bounding box center [1407, 369] width 127 height 24
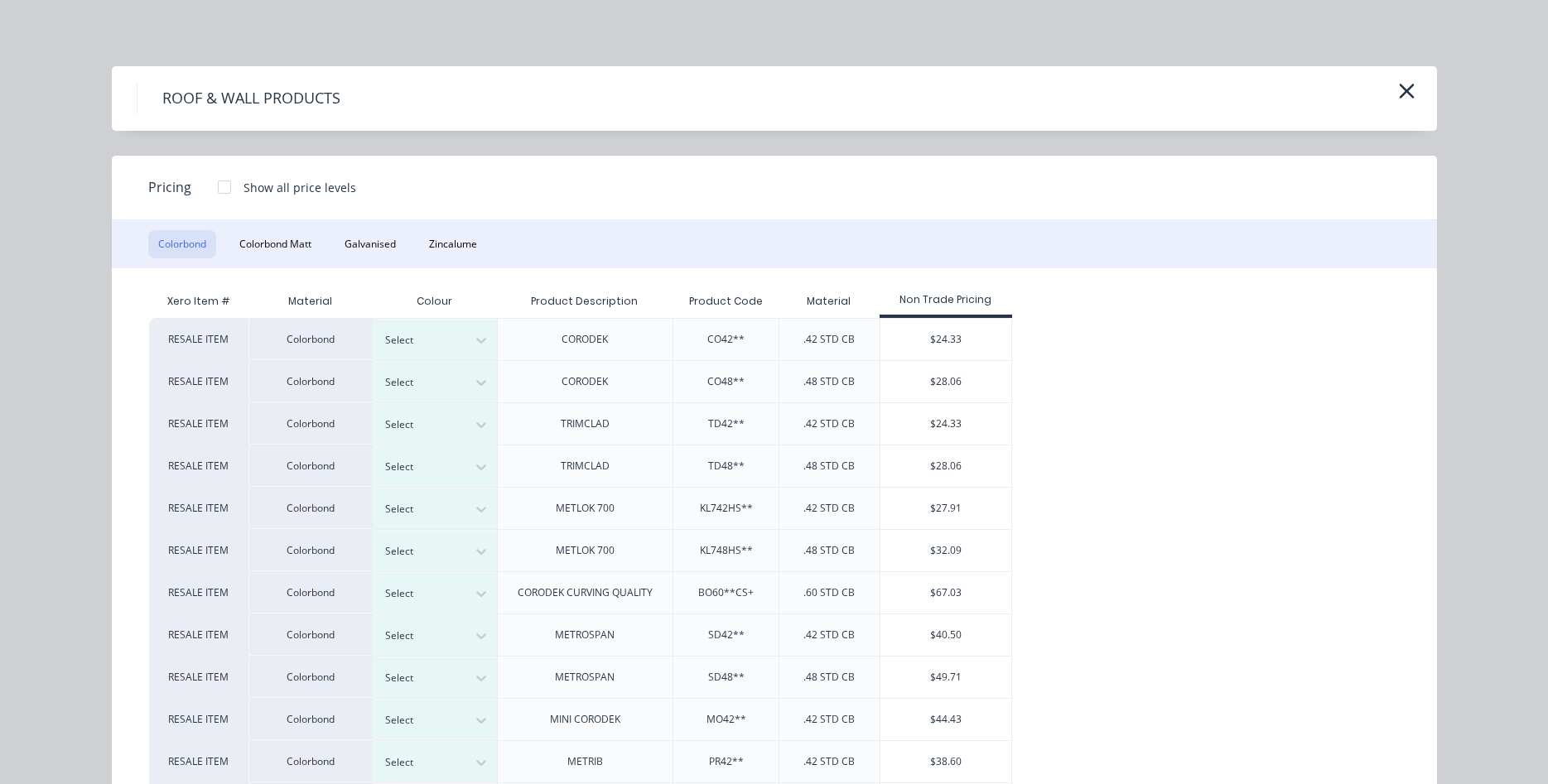
click at [223, 184] on div at bounding box center [224, 187] width 33 height 33
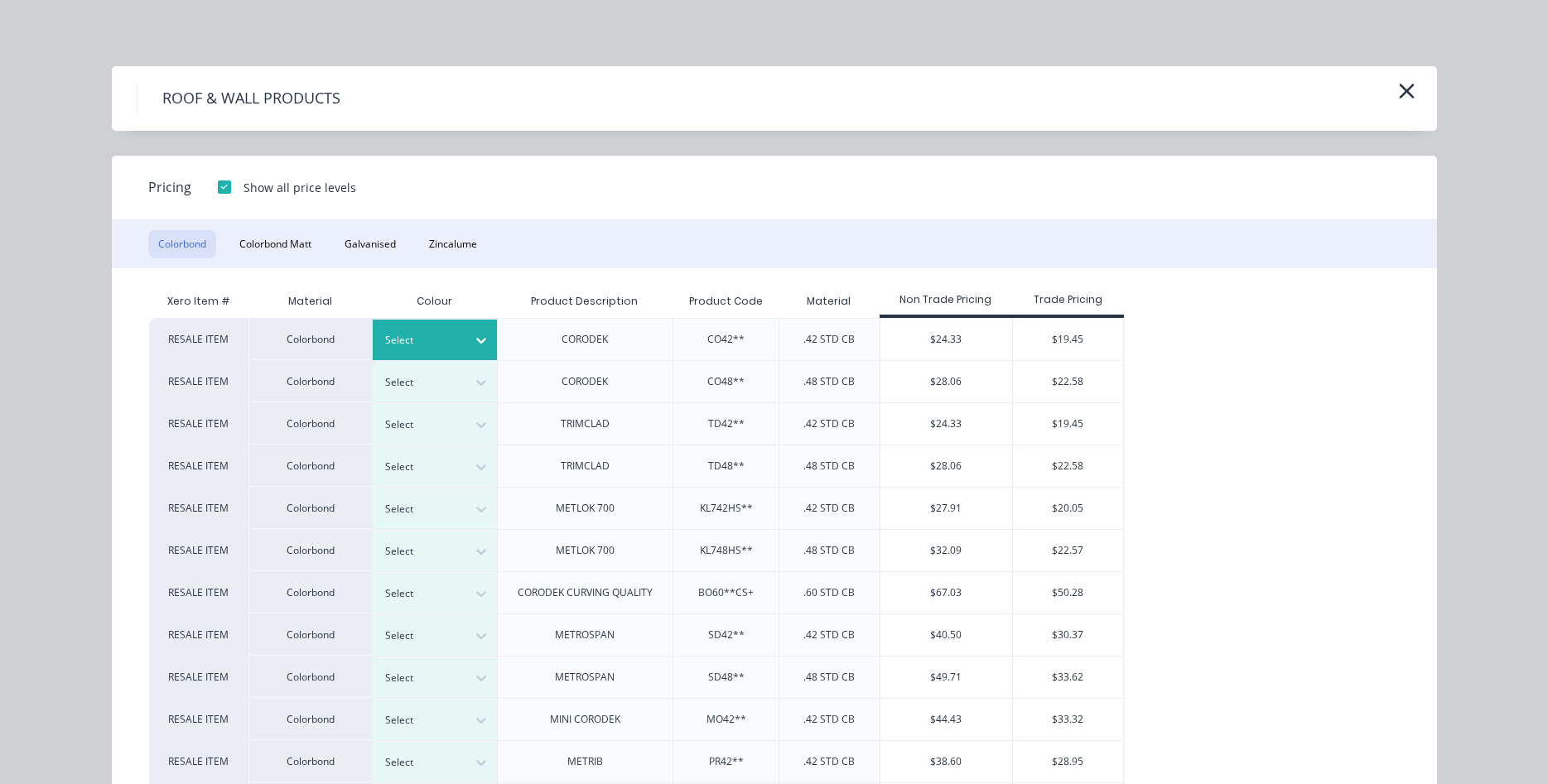
click at [487, 337] on icon at bounding box center [481, 340] width 17 height 17
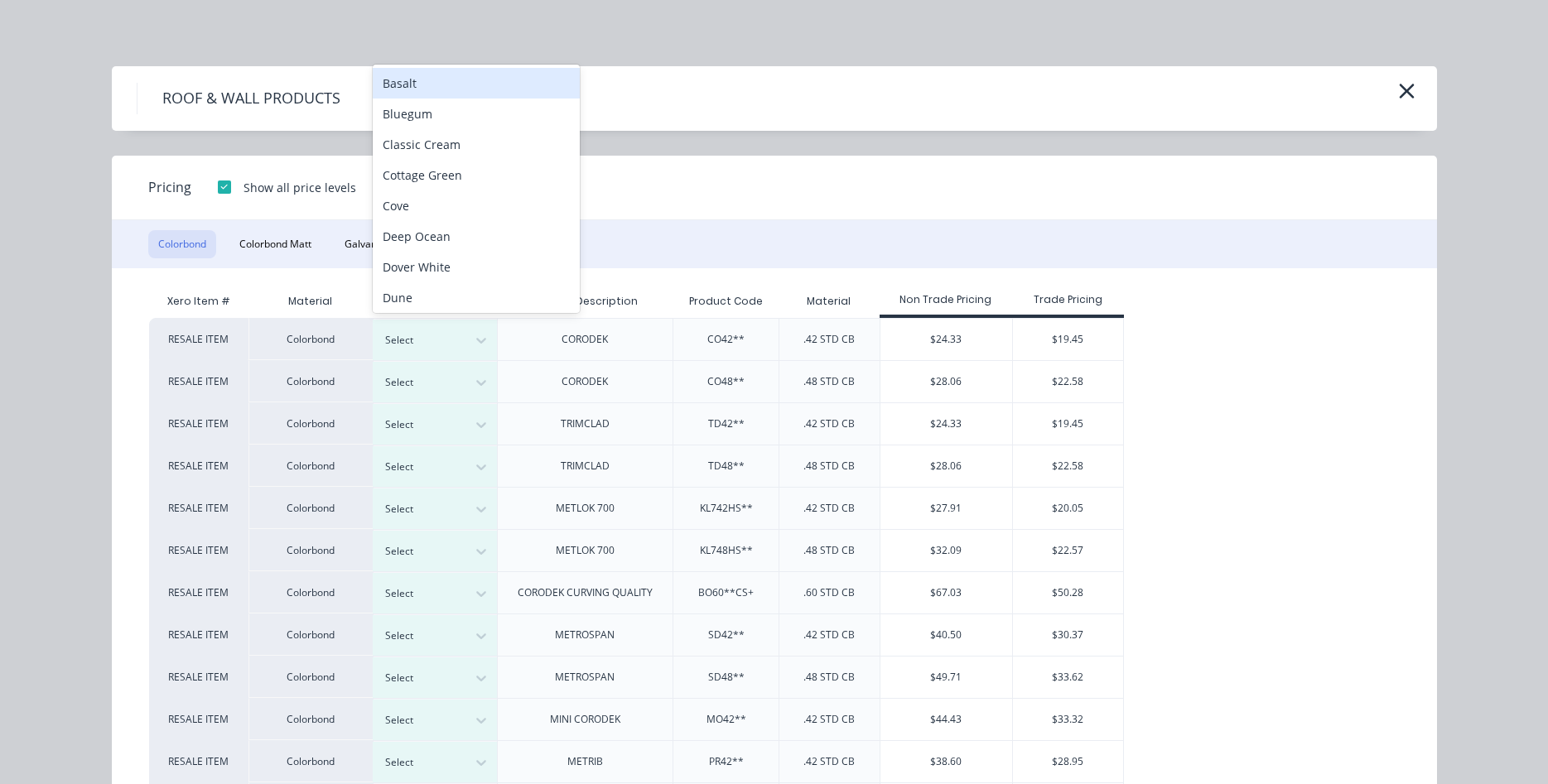
scroll to position [10, 0]
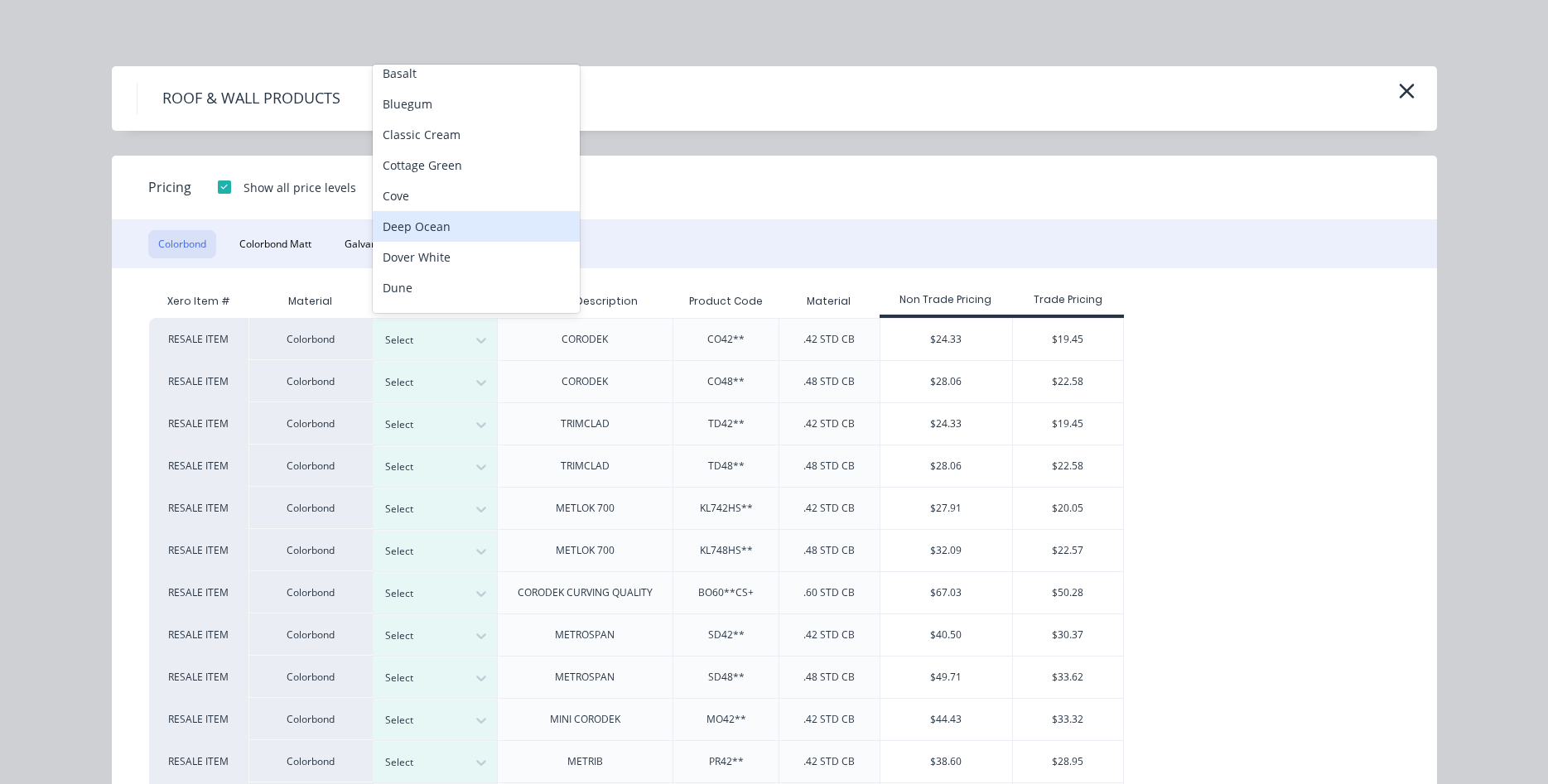
click at [436, 230] on div "Deep Ocean" at bounding box center [476, 226] width 207 height 30
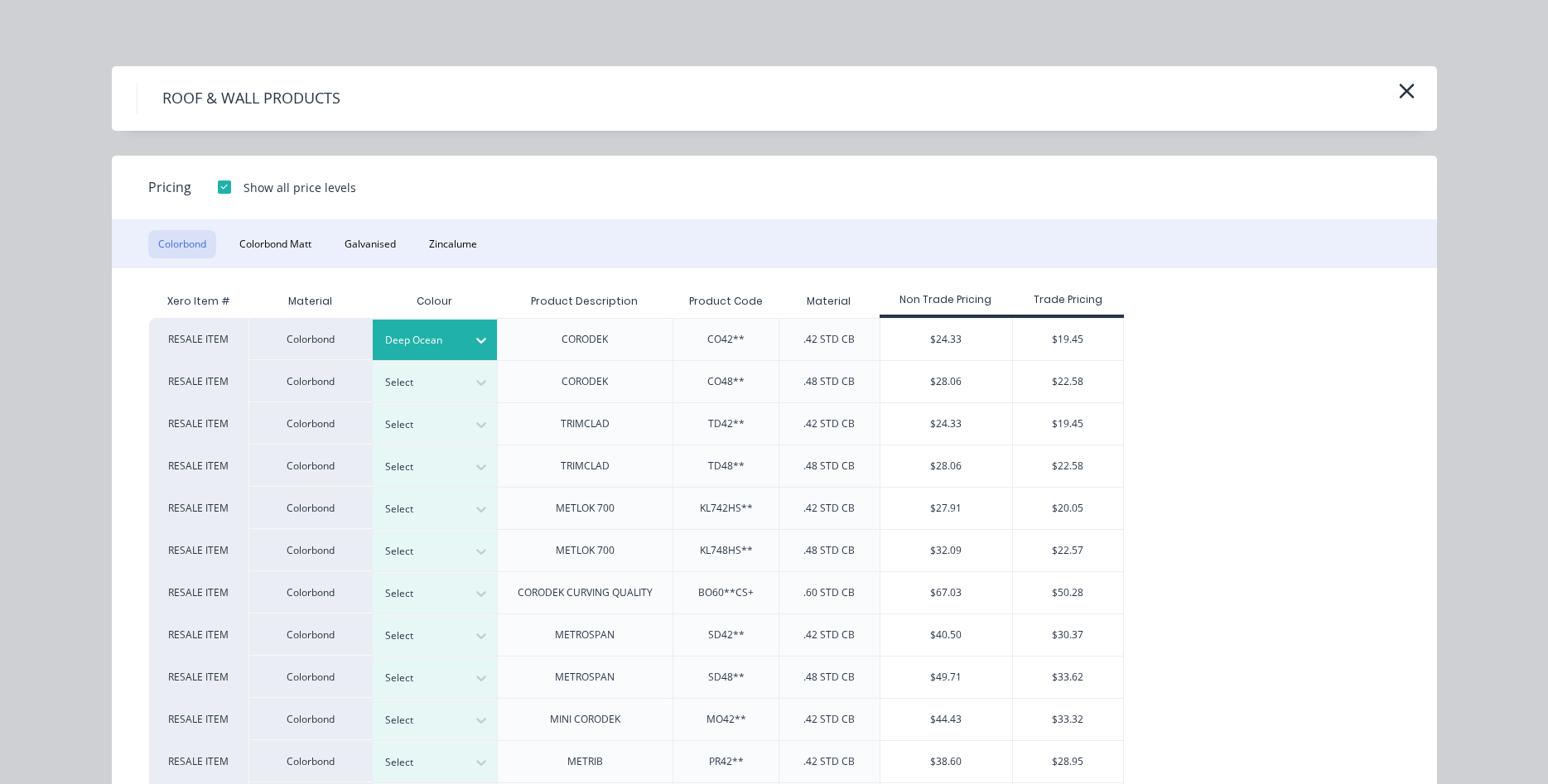
click at [1059, 335] on div "$19.45" at bounding box center [1068, 339] width 110 height 42
type input "$19.45"
type input "$1,120.32"
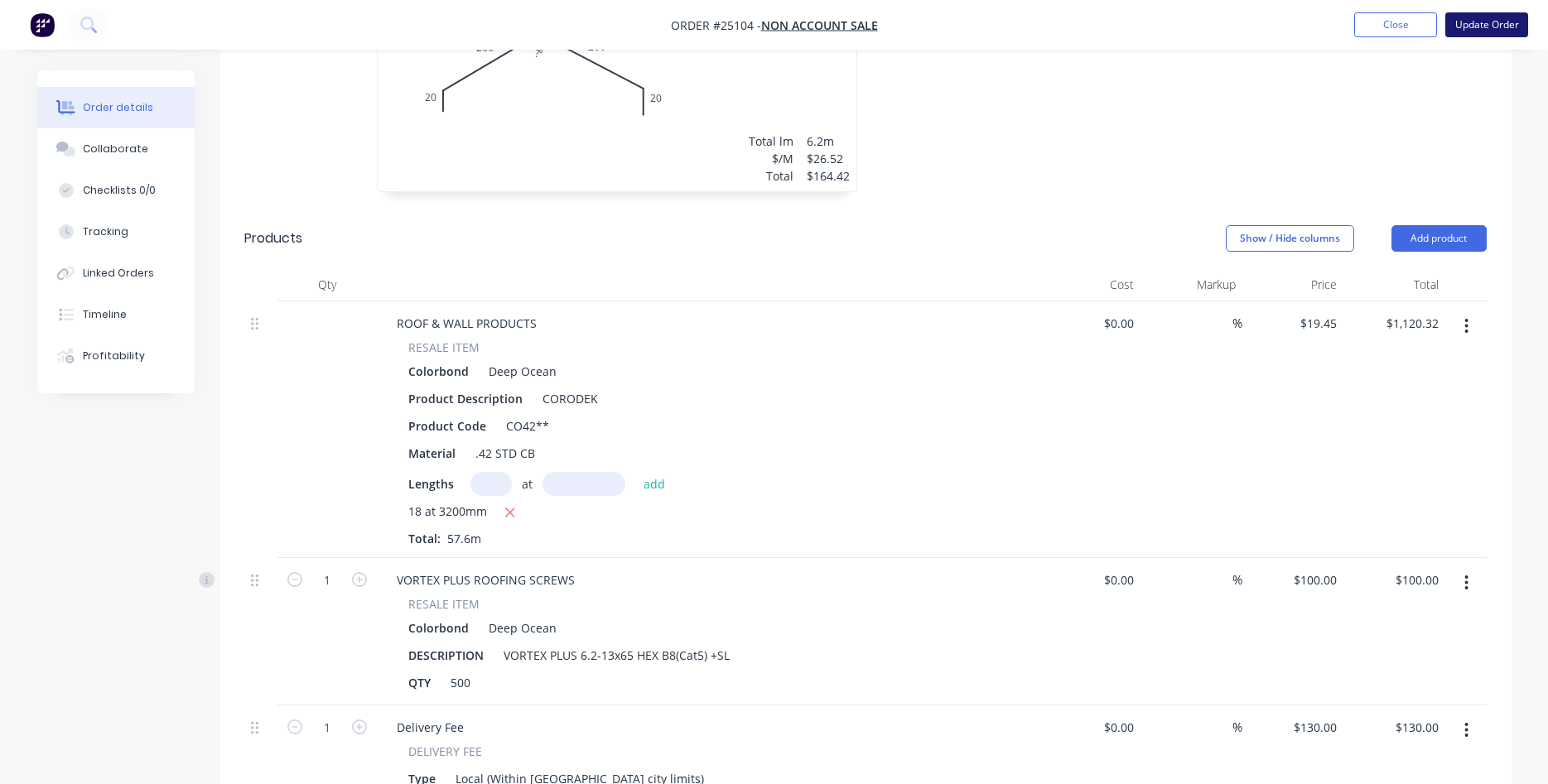
click at [1512, 19] on button "Update Order" at bounding box center [1487, 25] width 83 height 25
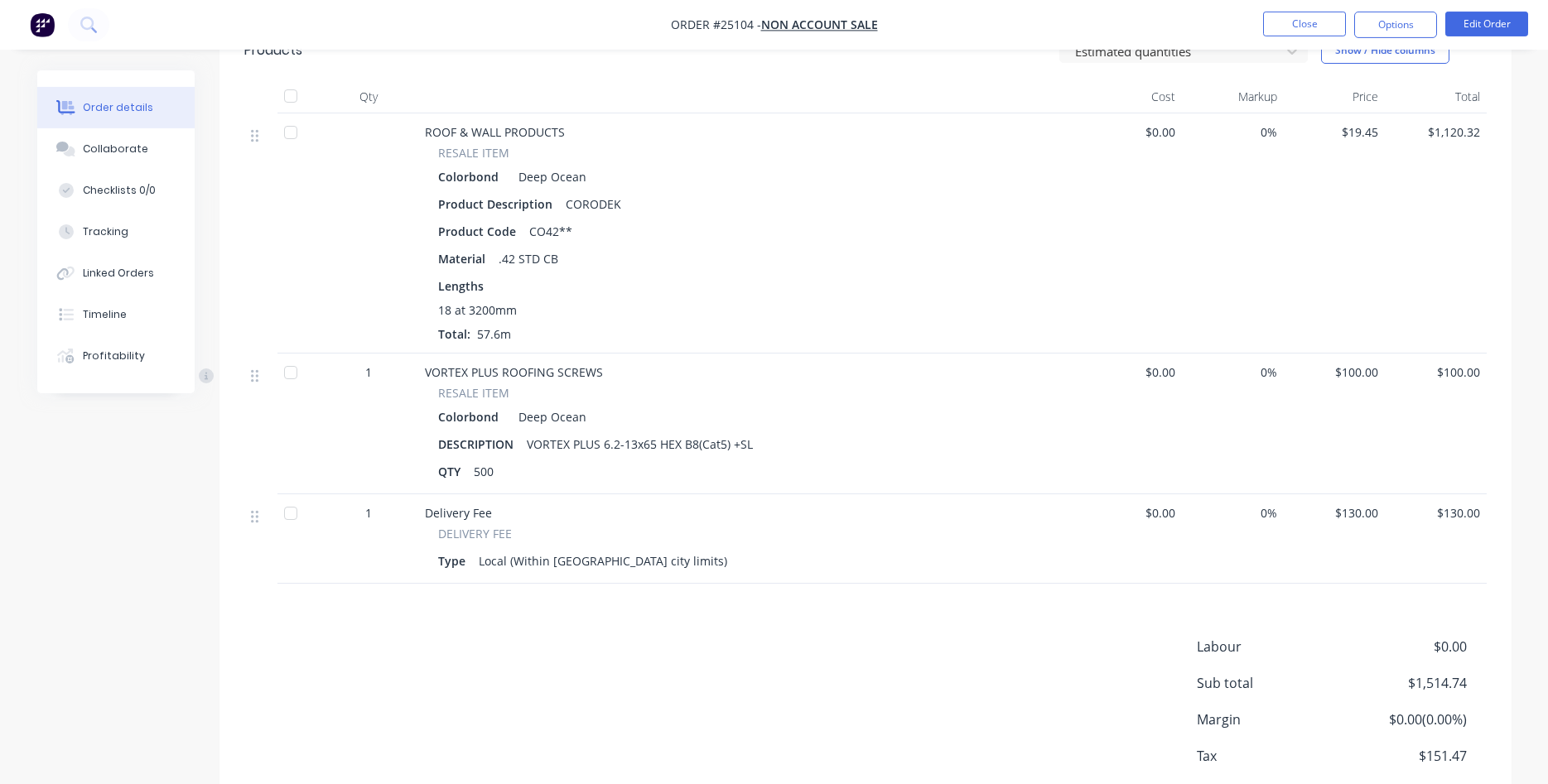
scroll to position [865, 0]
